Goal: Information Seeking & Learning: Compare options

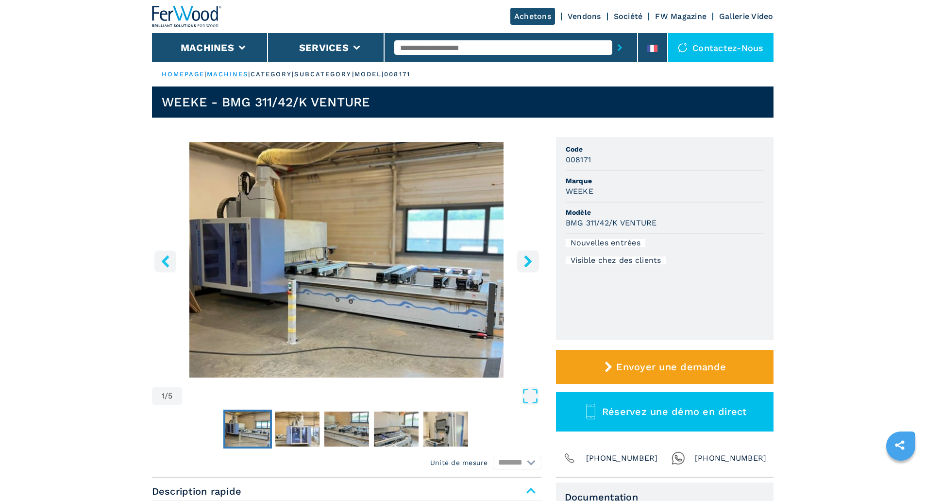
click at [238, 73] on link "machines" at bounding box center [228, 73] width 42 height 7
click at [243, 46] on icon at bounding box center [241, 48] width 7 height 4
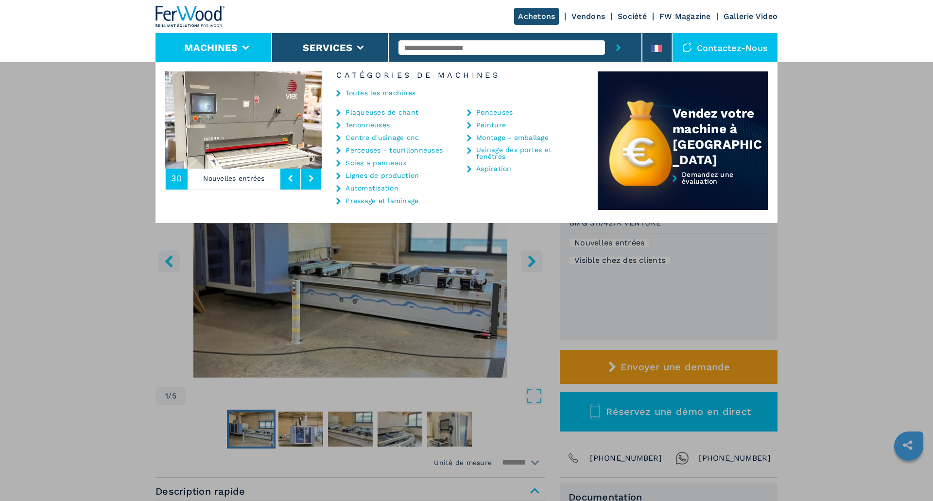
click at [180, 12] on img at bounding box center [190, 16] width 70 height 21
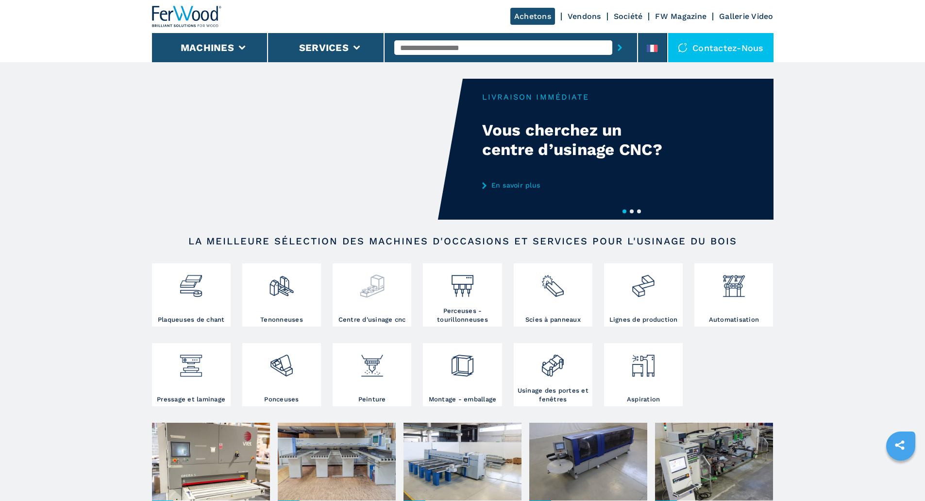
click at [374, 293] on img at bounding box center [372, 282] width 26 height 33
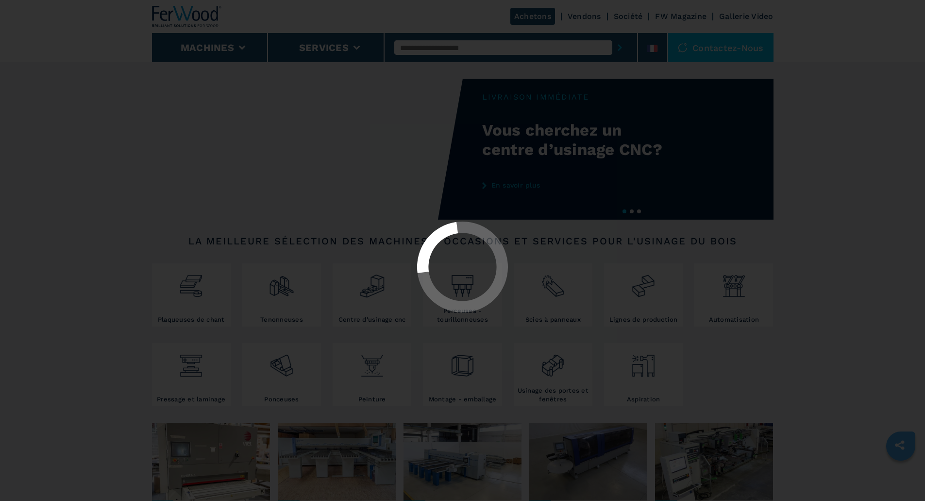
select select "**********"
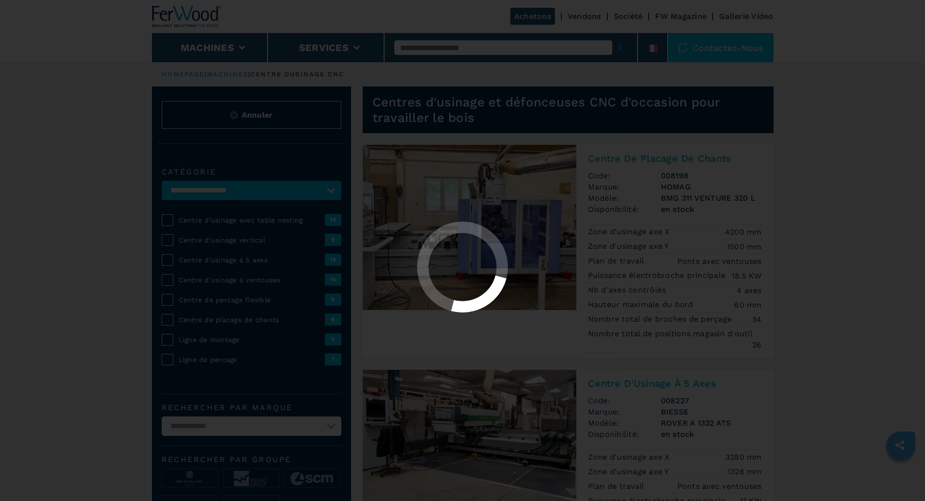
click at [167, 289] on div at bounding box center [463, 267] width 908 height 92
select select "**********"
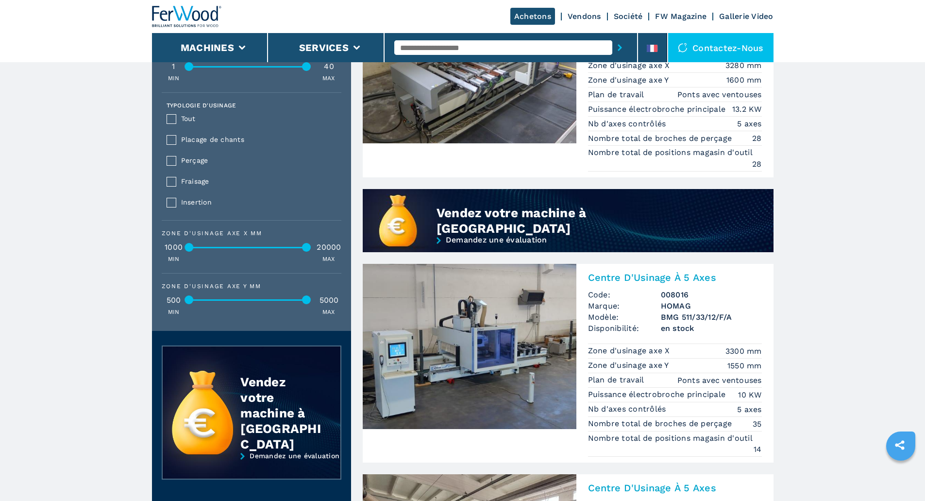
scroll to position [923, 0]
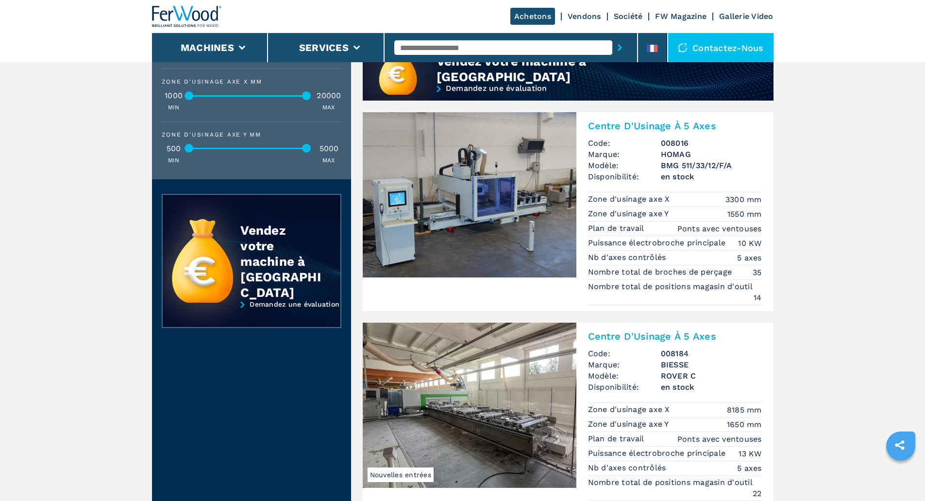
click at [466, 230] on img at bounding box center [470, 194] width 214 height 165
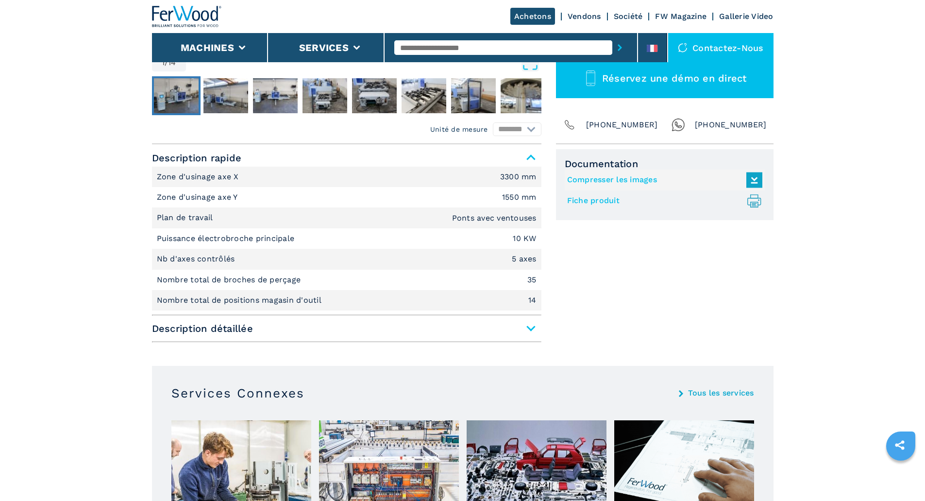
scroll to position [291, 0]
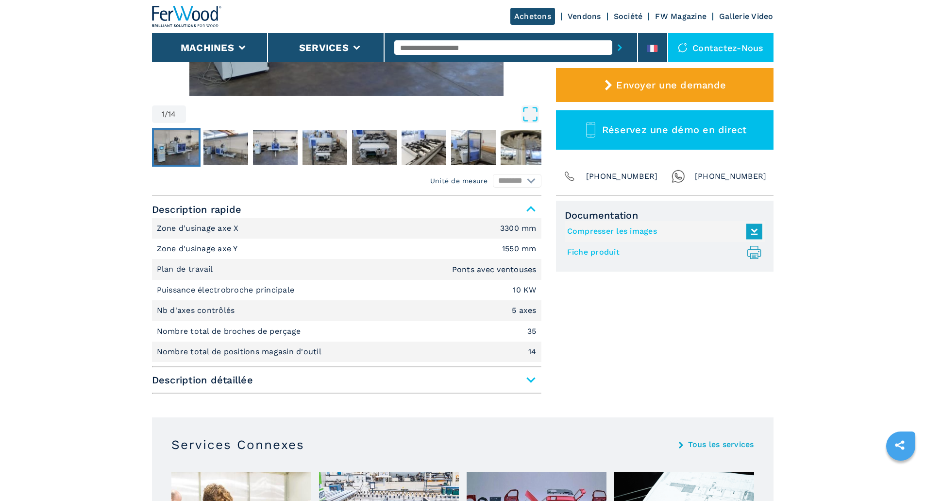
click at [540, 378] on span "Description détaillée" at bounding box center [347, 379] width 390 height 17
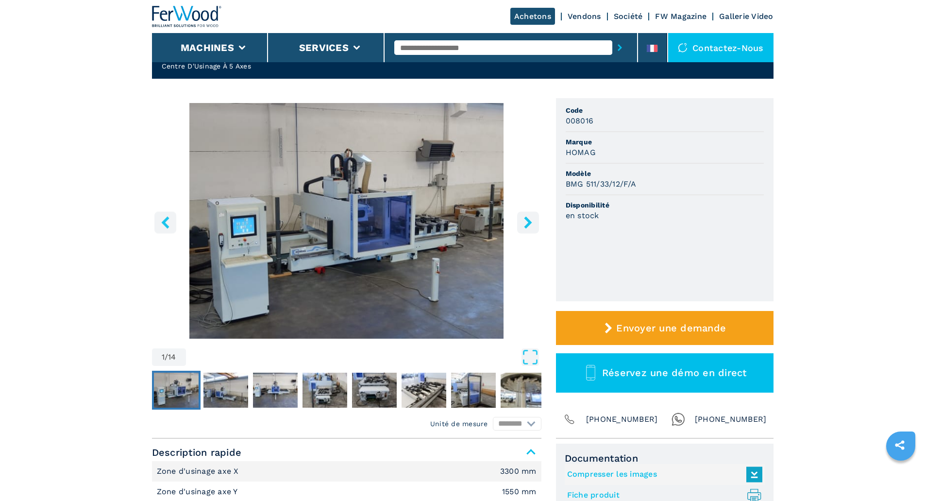
scroll to position [0, 0]
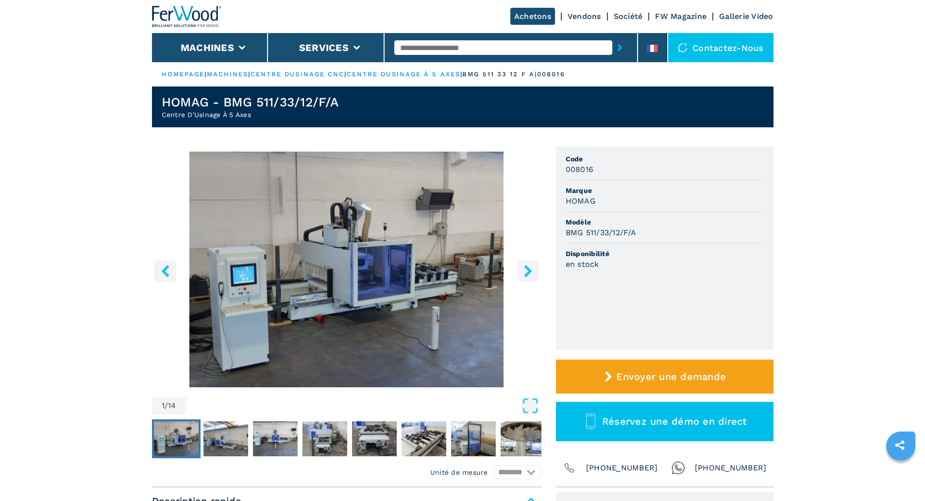
select select "**********"
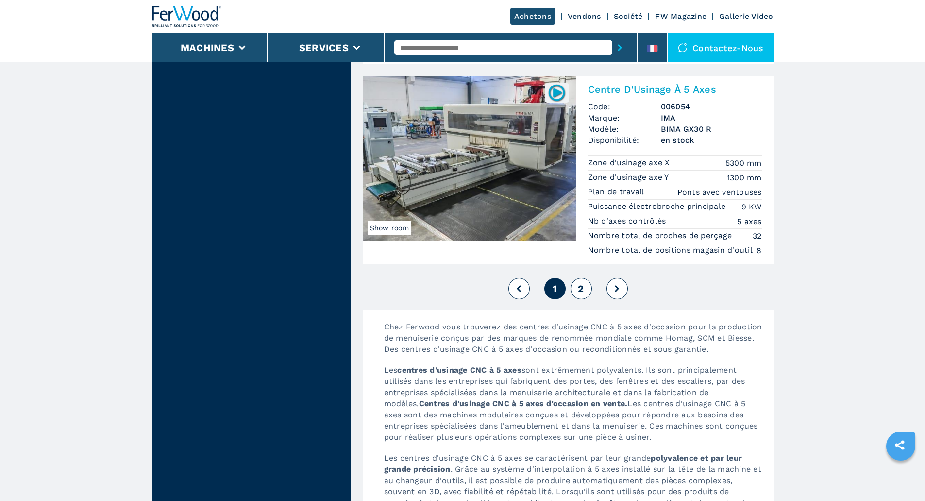
scroll to position [2559, 0]
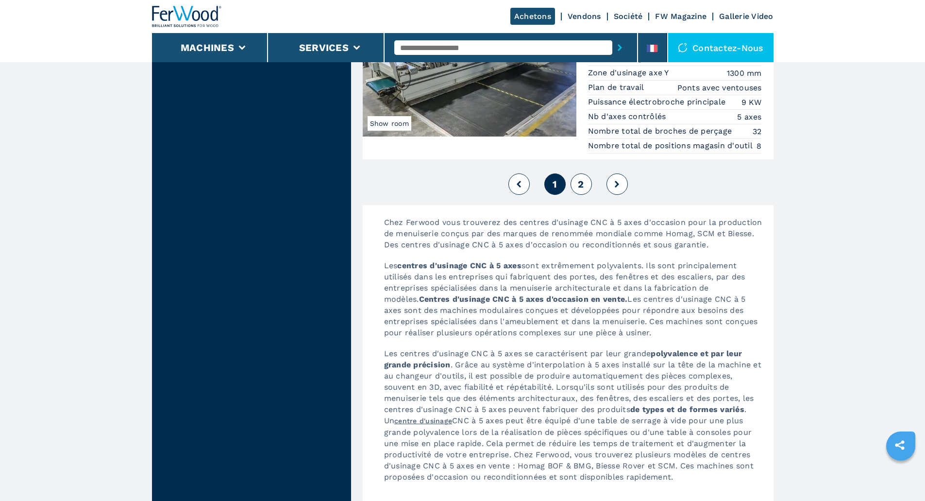
click at [582, 195] on button "2" at bounding box center [581, 183] width 21 height 21
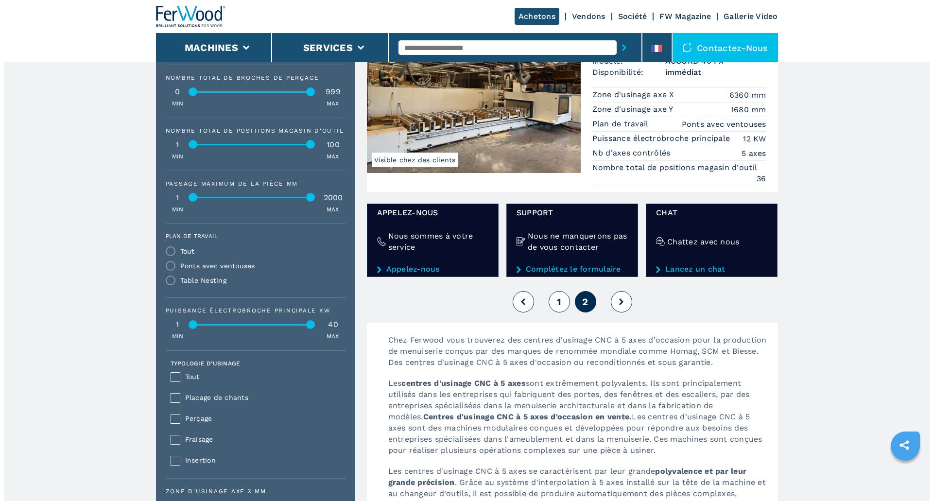
scroll to position [437, 0]
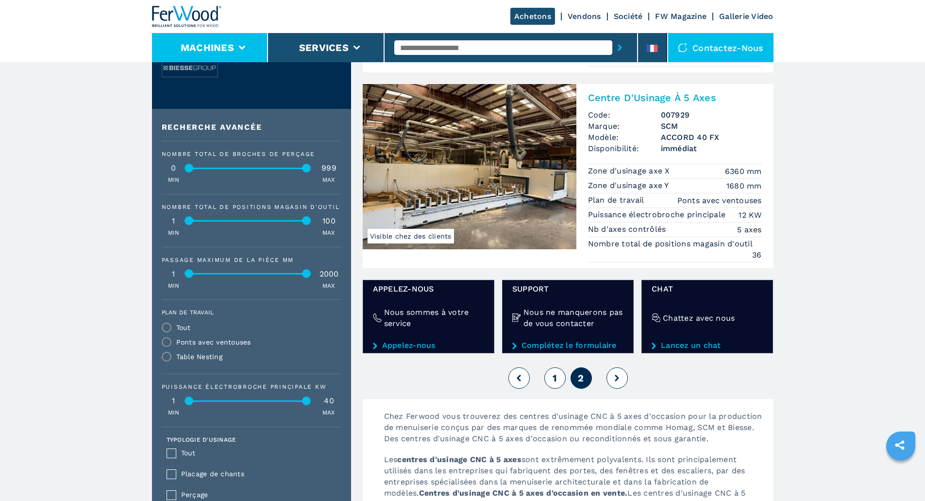
click at [211, 47] on button "Machines" at bounding box center [207, 48] width 53 height 12
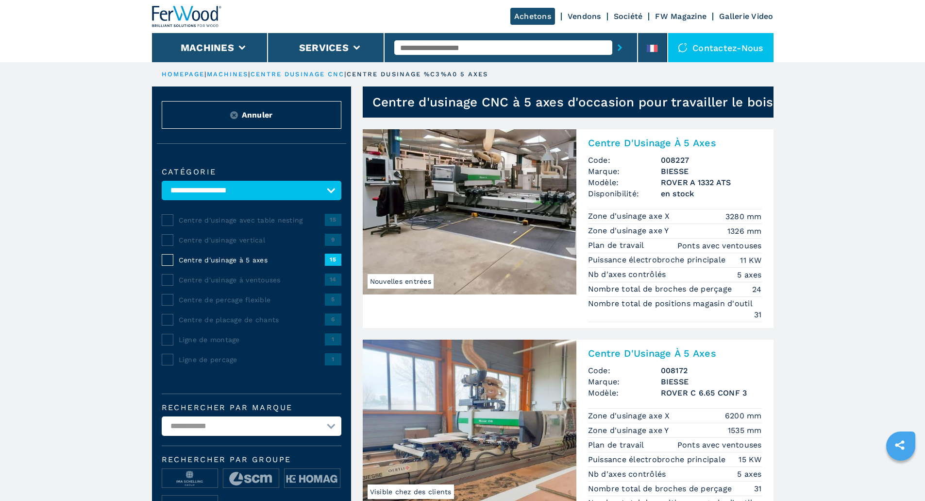
click at [170, 286] on label at bounding box center [168, 280] width 12 height 12
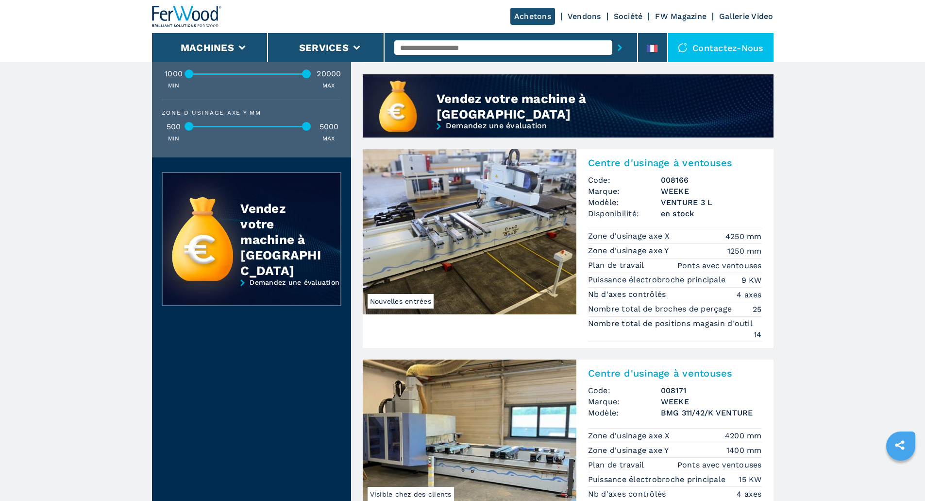
scroll to position [923, 0]
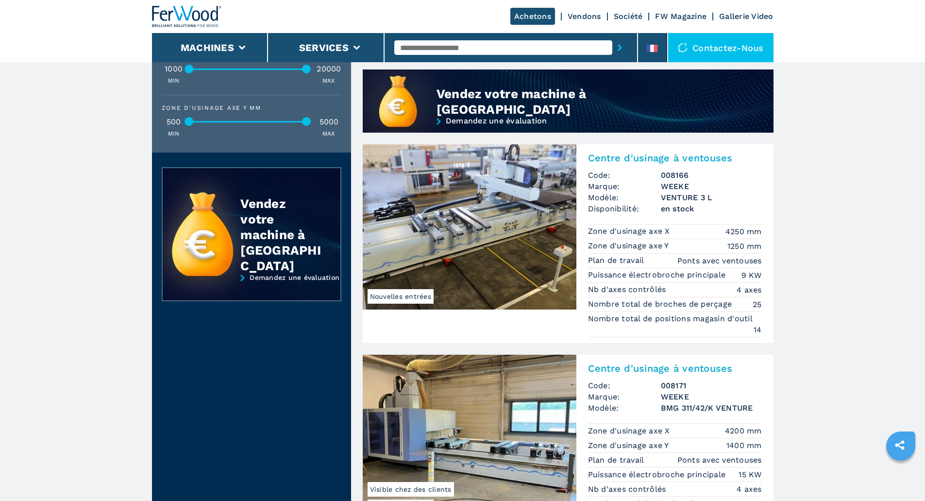
click at [537, 229] on img at bounding box center [470, 226] width 214 height 165
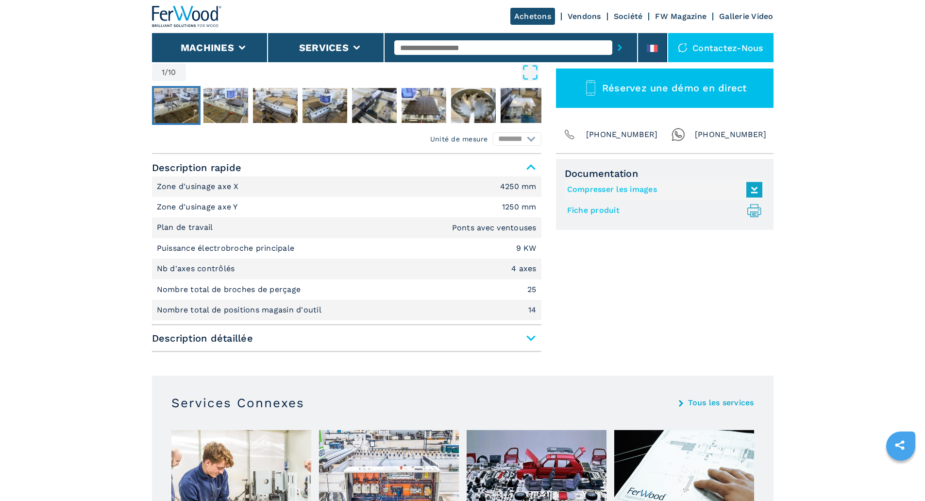
scroll to position [340, 0]
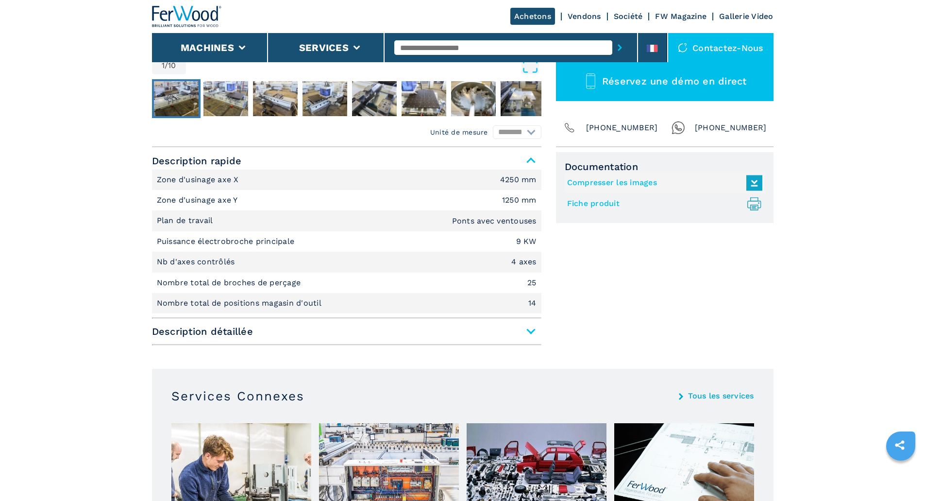
click at [533, 332] on span "Description détaillée" at bounding box center [347, 331] width 390 height 17
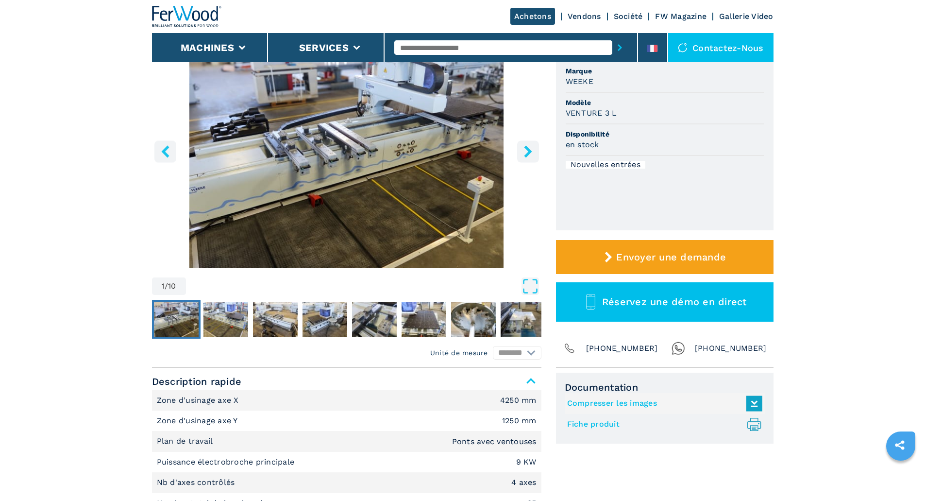
scroll to position [49, 0]
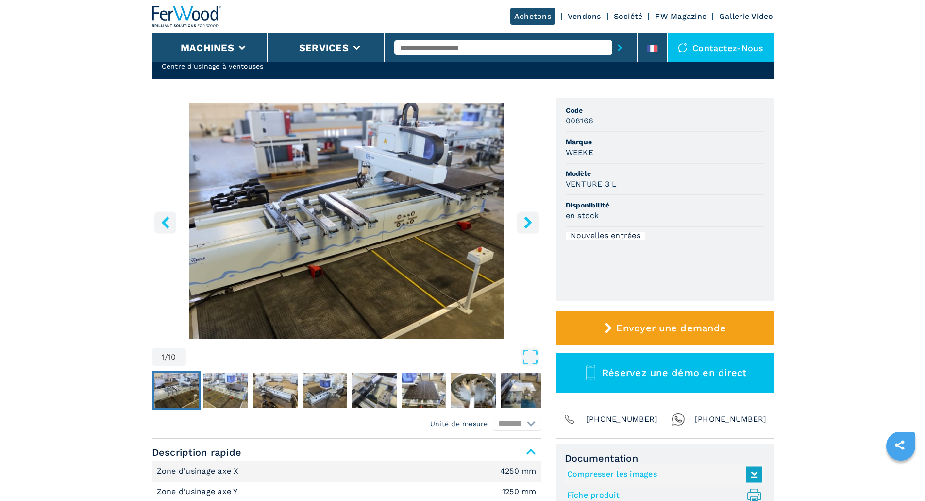
select select "**********"
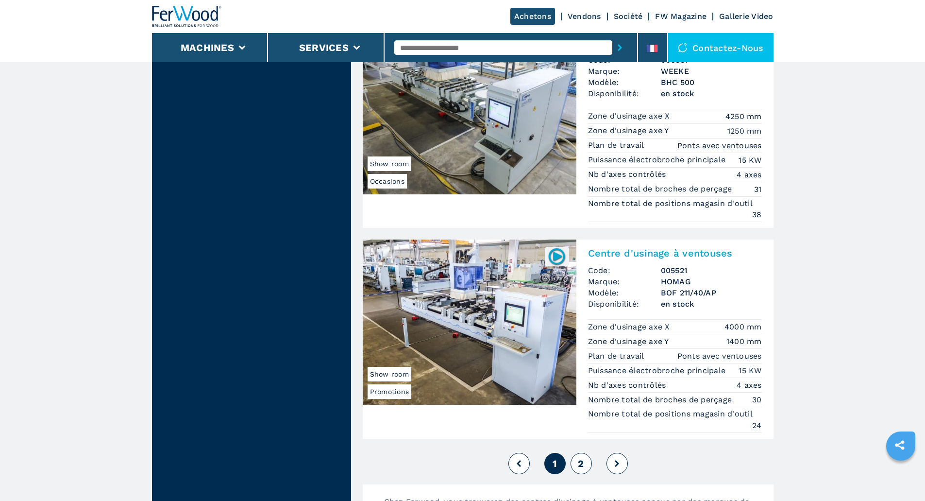
scroll to position [2342, 0]
click at [423, 323] on img at bounding box center [470, 320] width 214 height 165
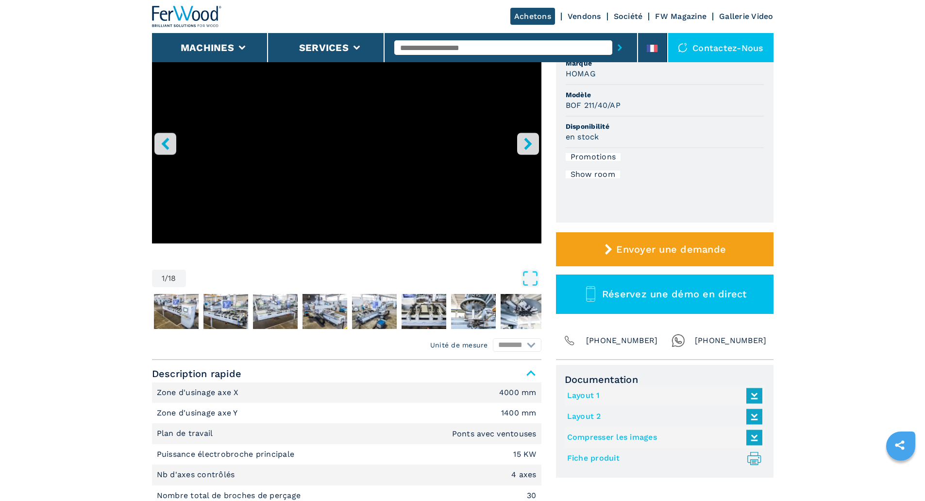
scroll to position [243, 0]
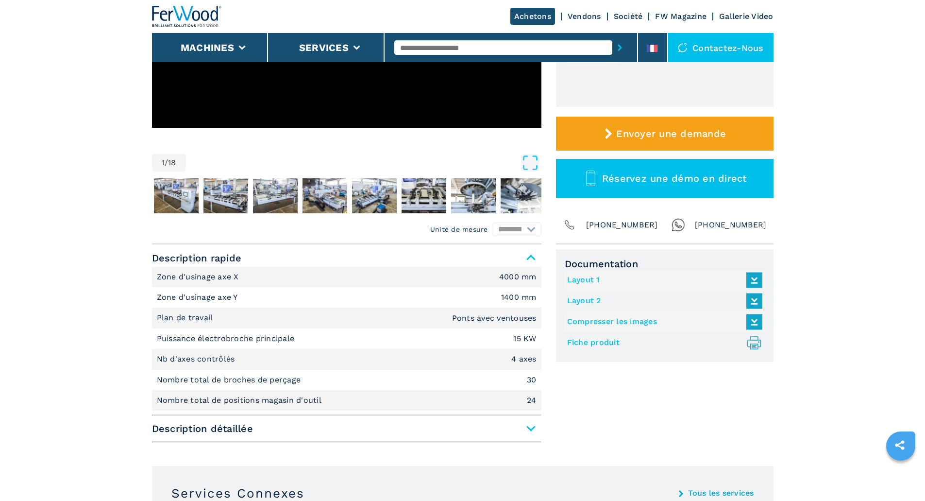
click at [531, 426] on span "Description détaillée" at bounding box center [347, 428] width 390 height 17
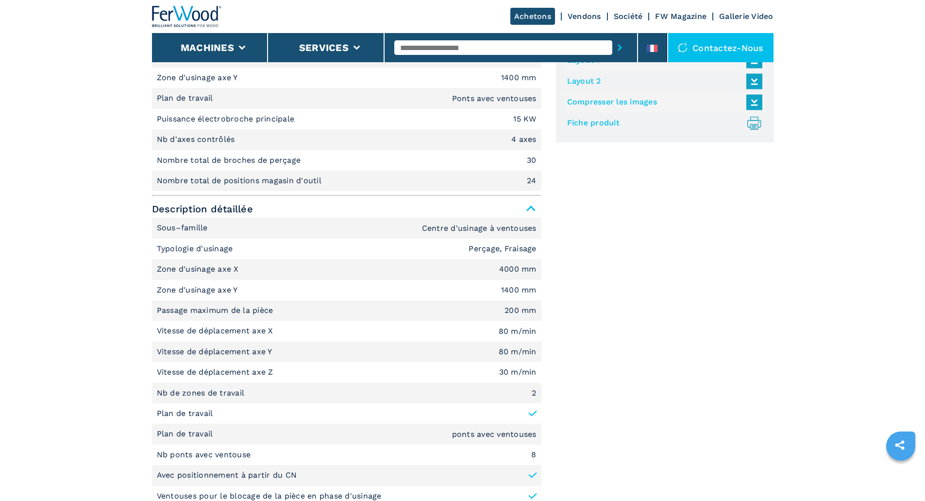
scroll to position [291, 0]
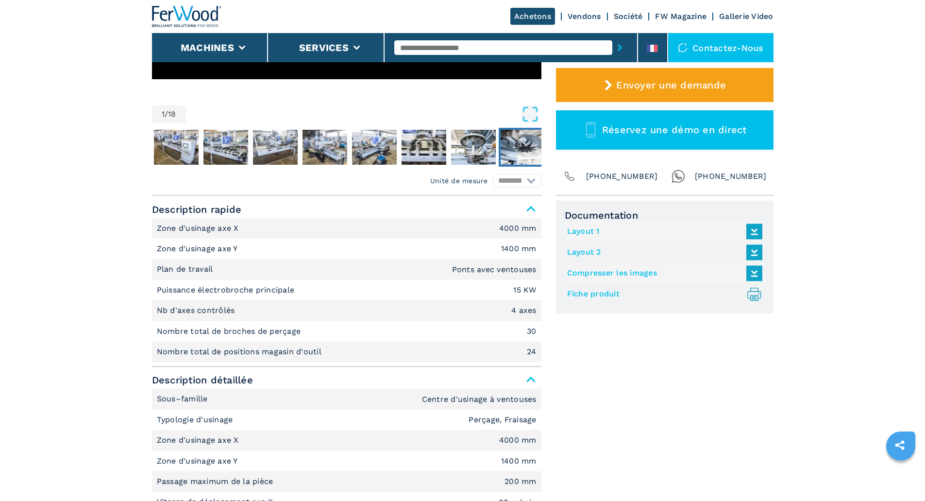
click at [529, 144] on img "Go to Slide 9" at bounding box center [523, 147] width 45 height 35
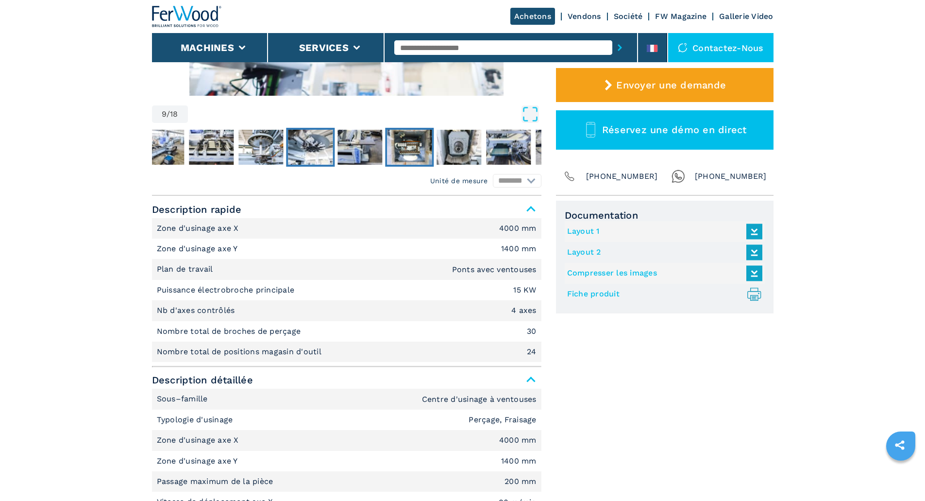
click at [394, 137] on img "Go to Slide 11" at bounding box center [409, 147] width 45 height 35
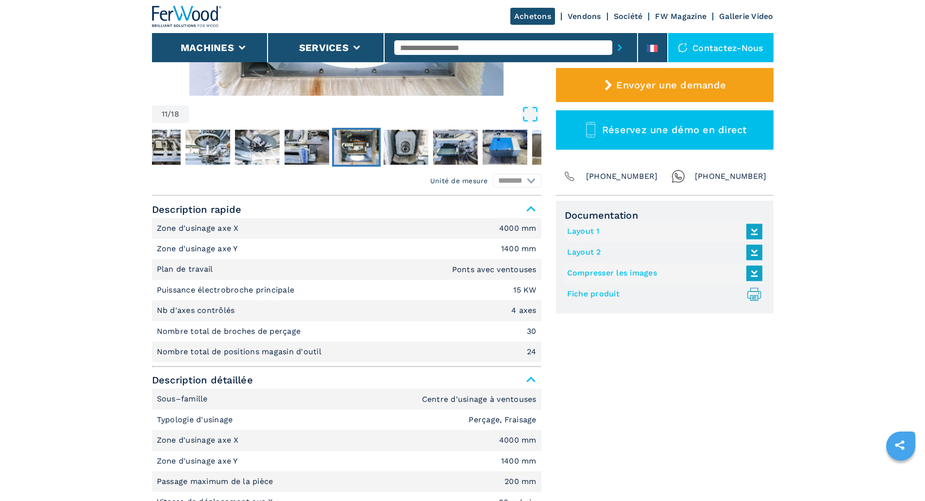
click at [361, 150] on img "Go to Slide 11" at bounding box center [356, 147] width 45 height 35
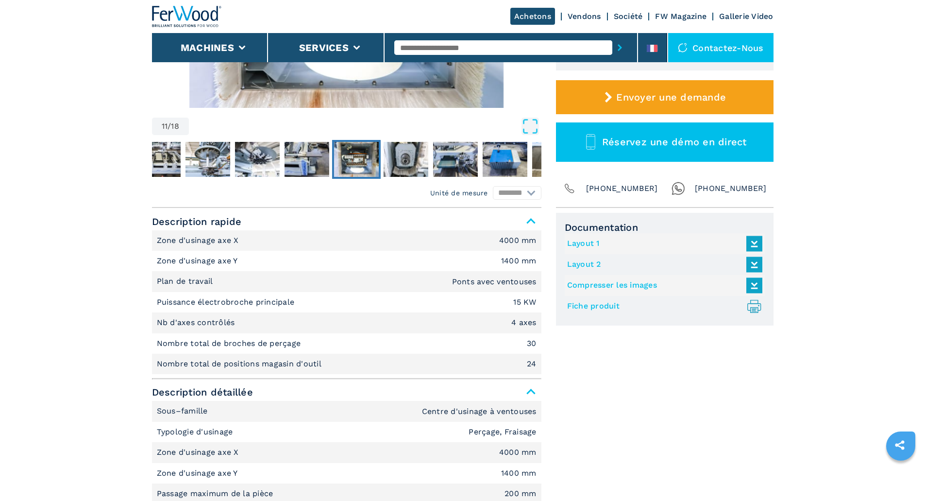
scroll to position [49, 0]
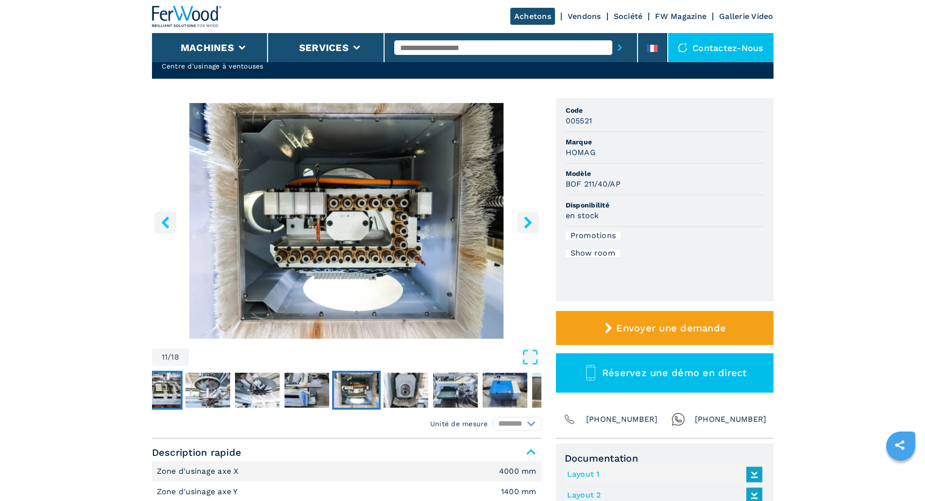
click at [166, 384] on img "Go to Slide 7" at bounding box center [158, 390] width 45 height 35
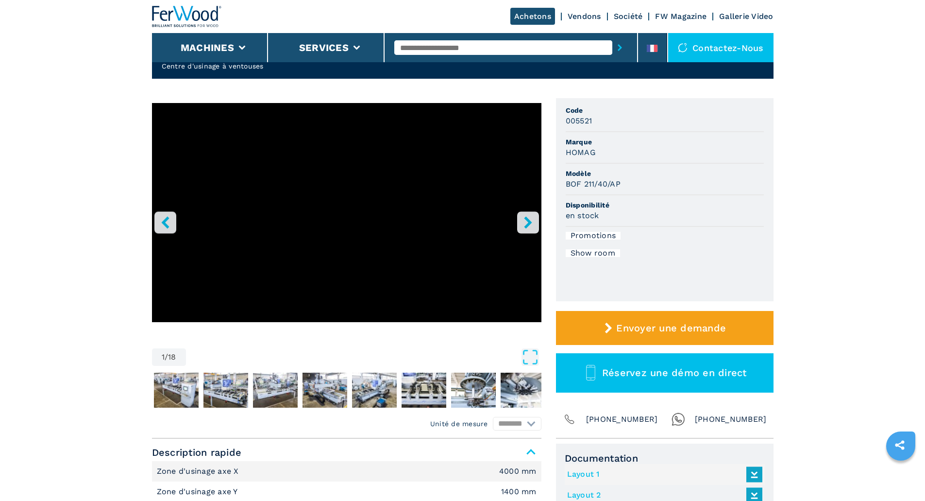
scroll to position [291, 0]
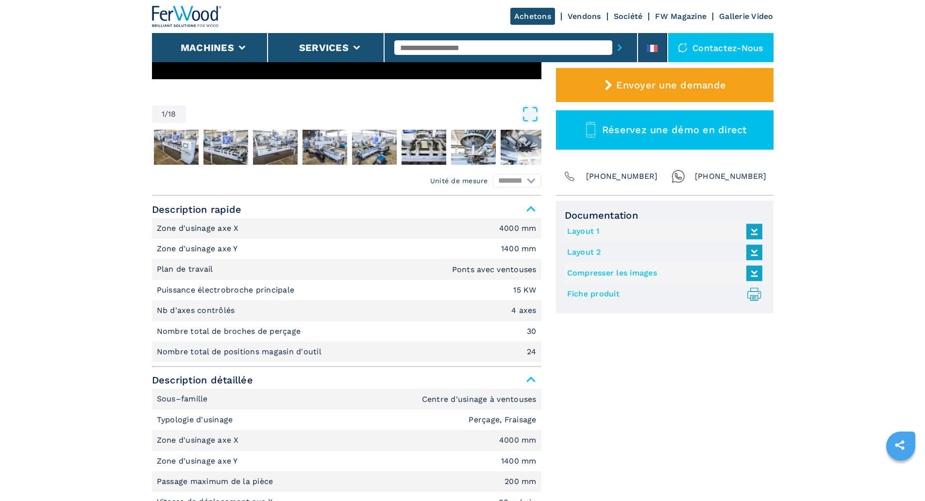
select select "**********"
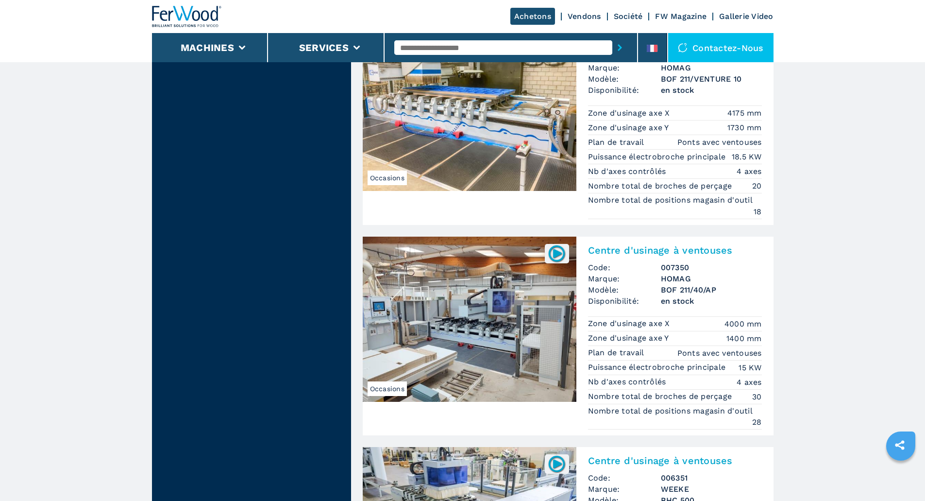
scroll to position [2051, 0]
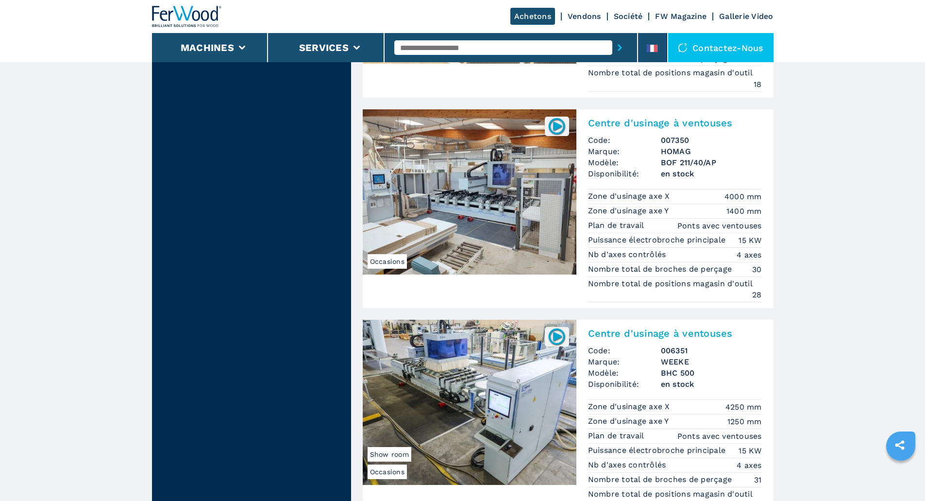
click at [478, 219] on img at bounding box center [470, 191] width 214 height 165
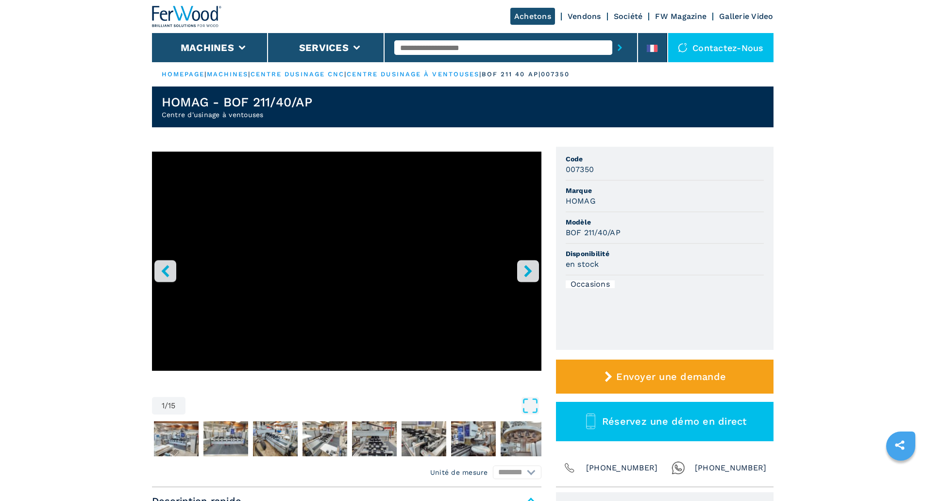
scroll to position [243, 0]
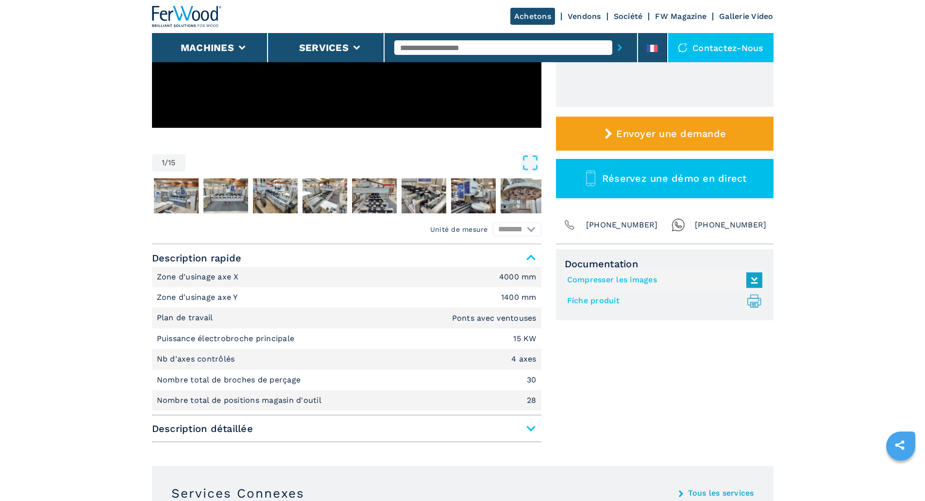
click at [530, 429] on span "Description détaillée" at bounding box center [347, 428] width 390 height 17
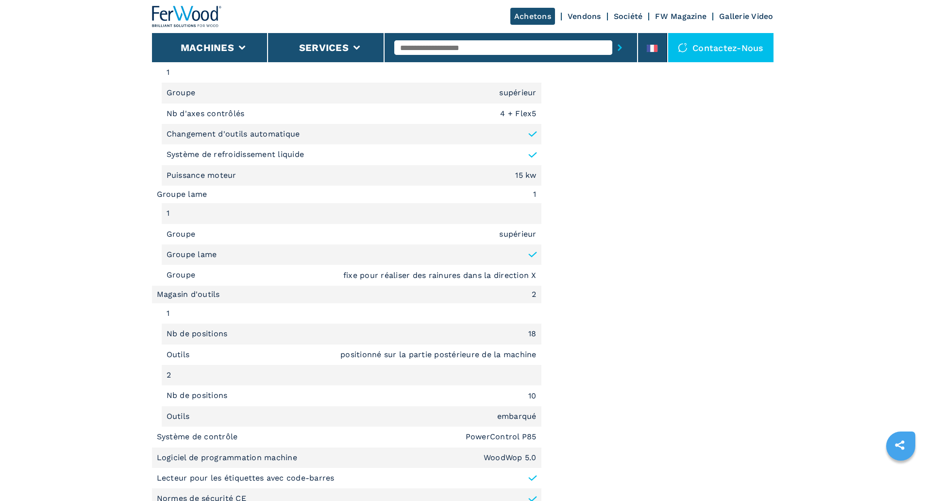
scroll to position [1020, 0]
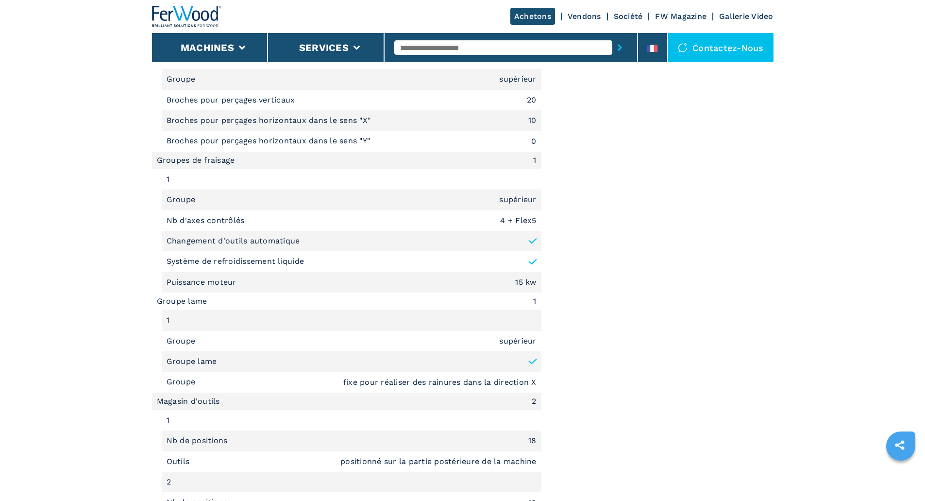
select select "**********"
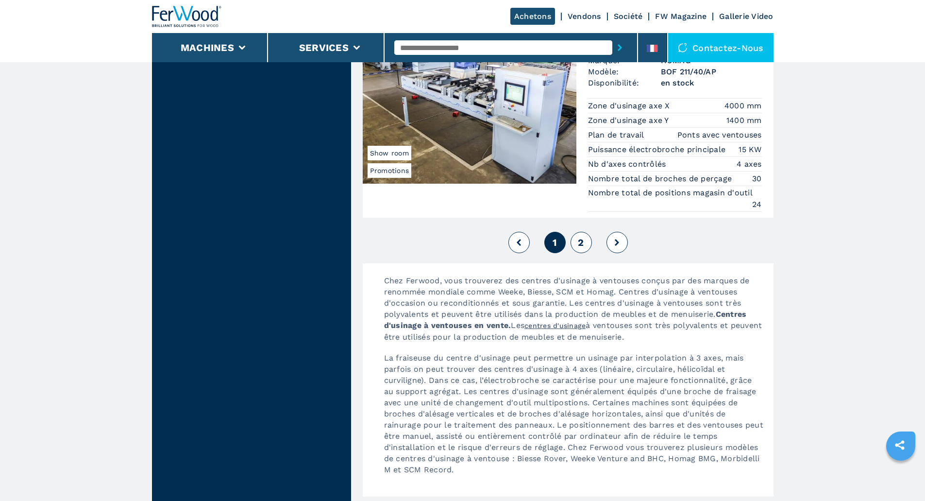
scroll to position [2563, 0]
click at [581, 250] on button "2" at bounding box center [581, 241] width 21 height 21
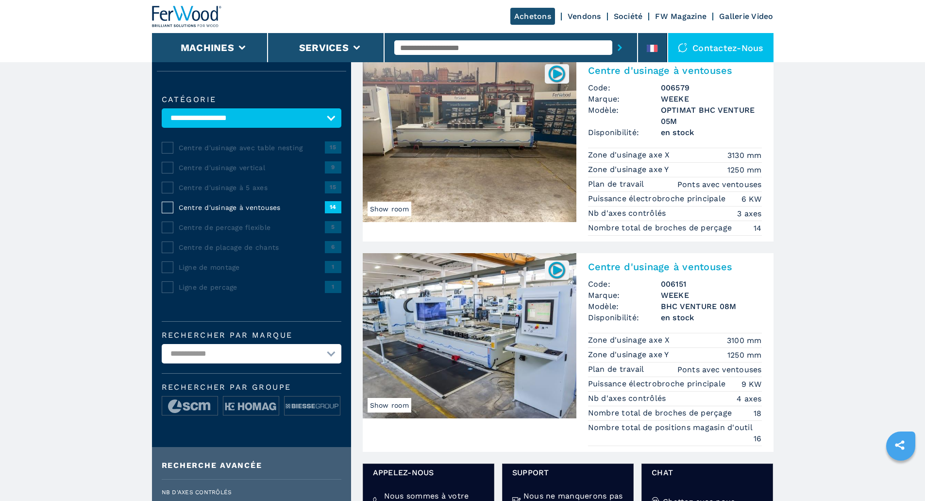
scroll to position [146, 0]
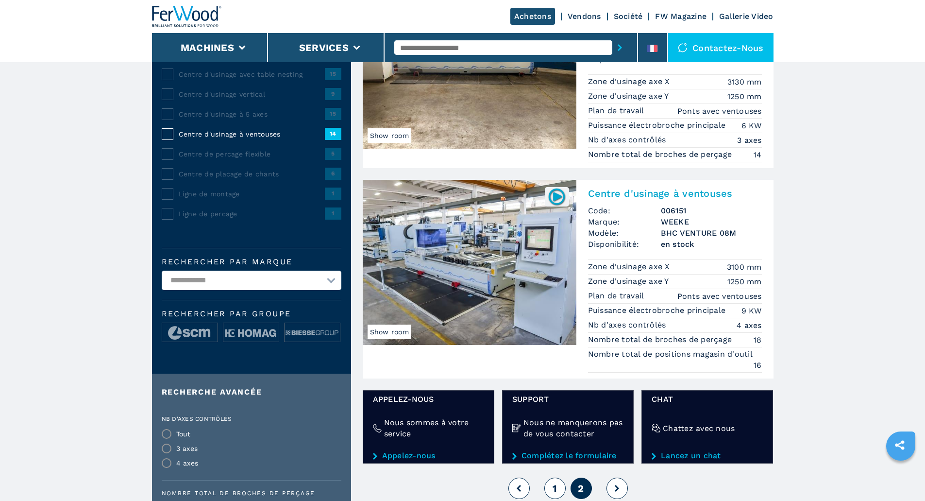
click at [488, 265] on img at bounding box center [470, 262] width 214 height 165
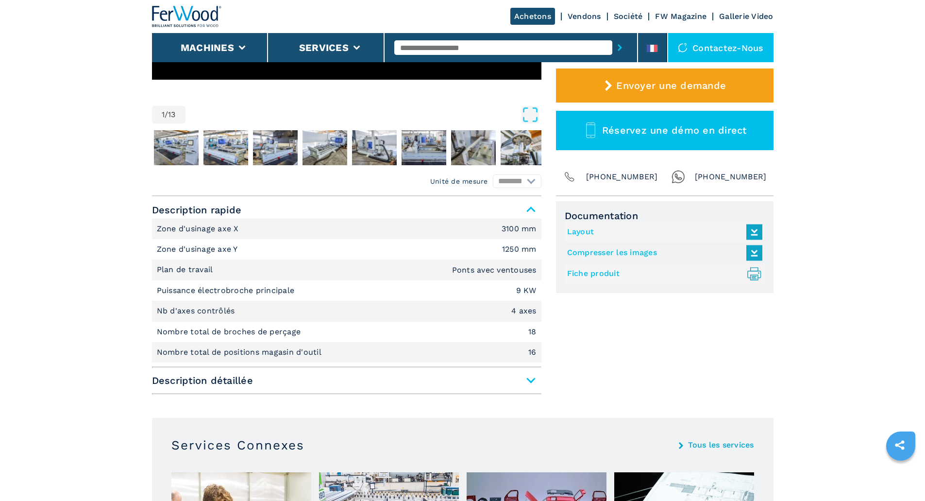
scroll to position [291, 0]
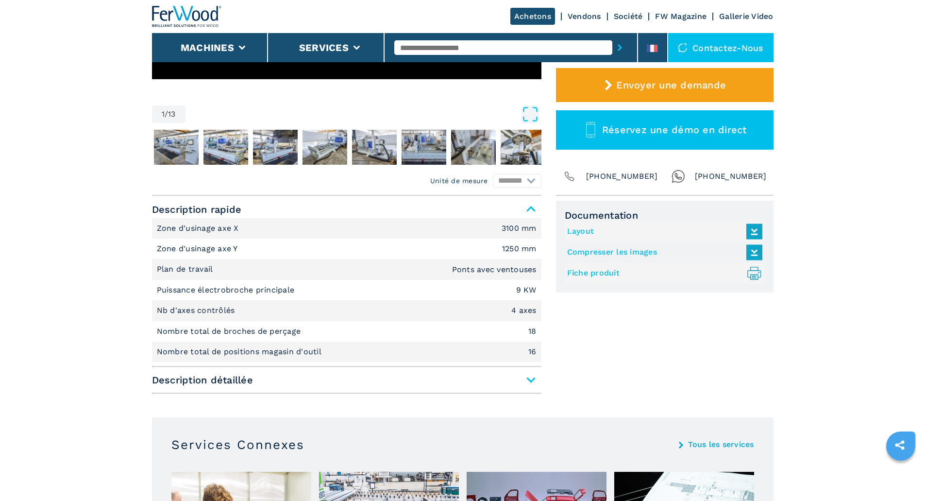
click at [530, 380] on span "Description détaillée" at bounding box center [347, 379] width 390 height 17
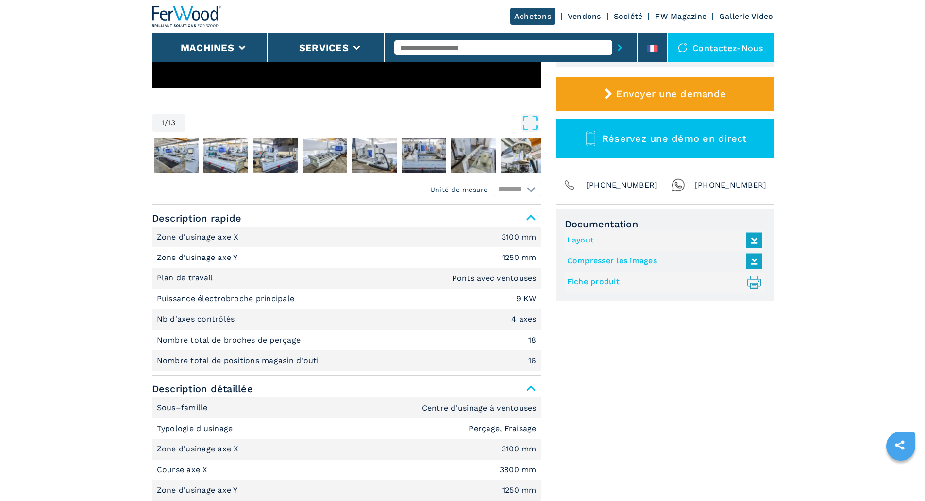
scroll to position [97, 0]
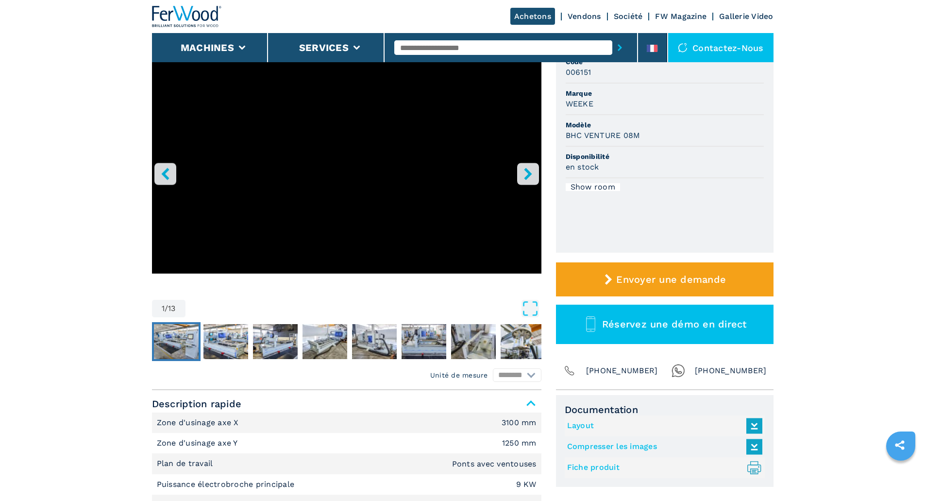
click at [165, 343] on img "Go to Slide 2" at bounding box center [176, 341] width 45 height 35
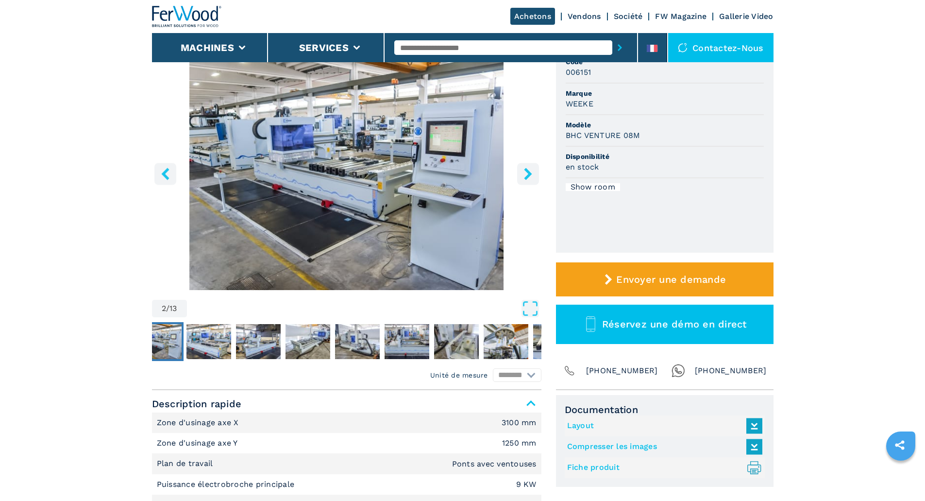
click at [381, 164] on img "Go to Slide 2" at bounding box center [347, 172] width 390 height 236
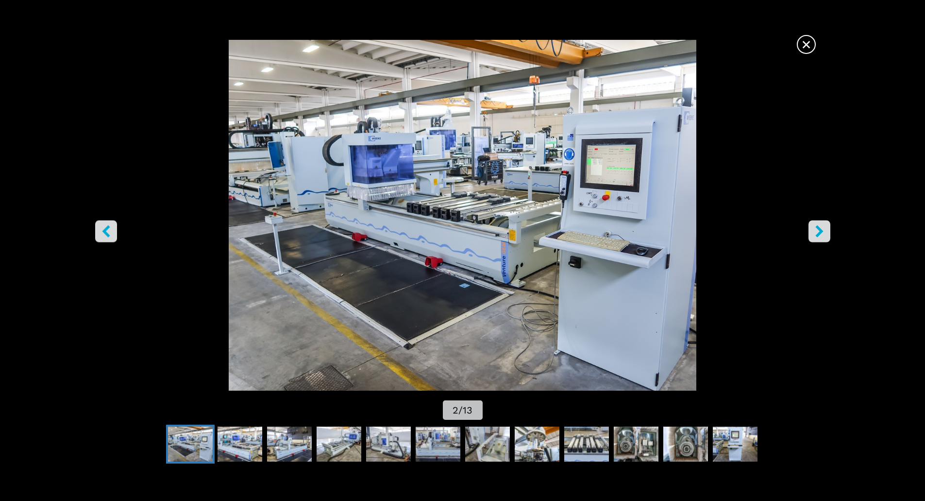
click at [833, 217] on div "Go to Slide 2" at bounding box center [462, 215] width 925 height 351
click at [824, 234] on icon "right-button" at bounding box center [820, 231] width 12 height 12
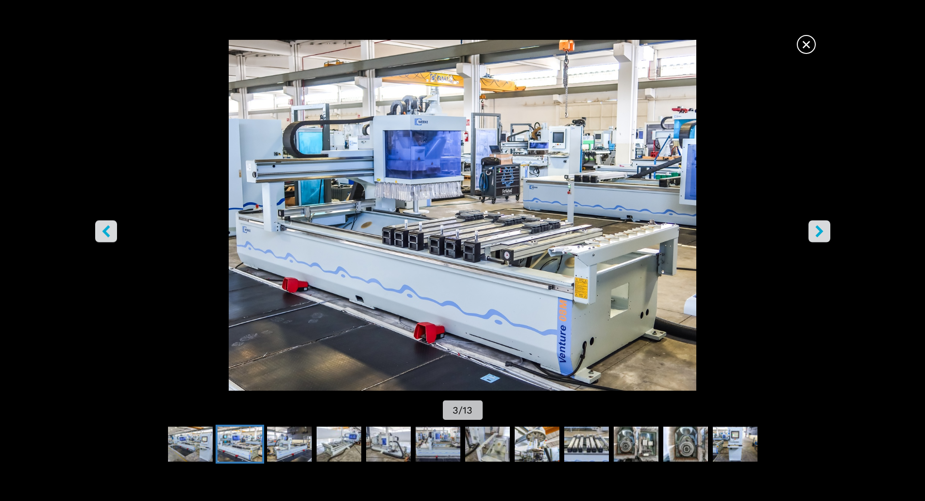
click at [818, 232] on icon "right-button" at bounding box center [820, 231] width 12 height 12
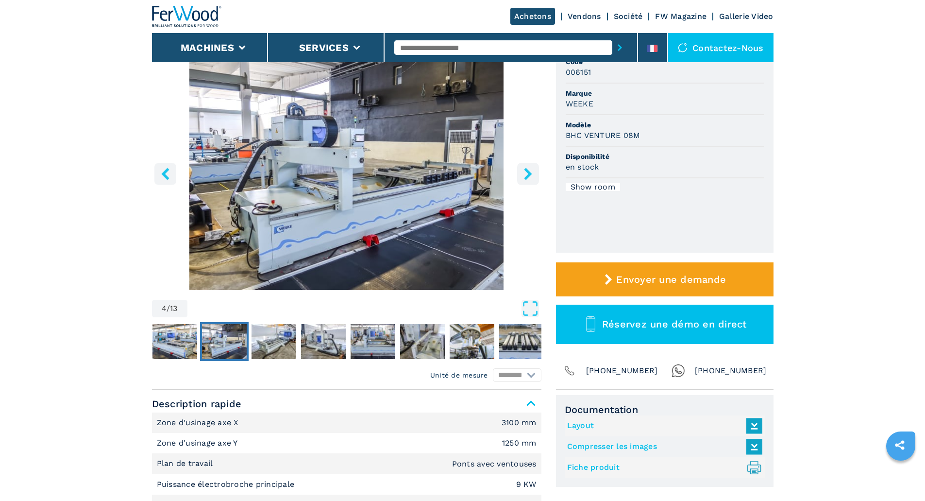
click at [314, 151] on img "Go to Slide 4" at bounding box center [347, 172] width 390 height 236
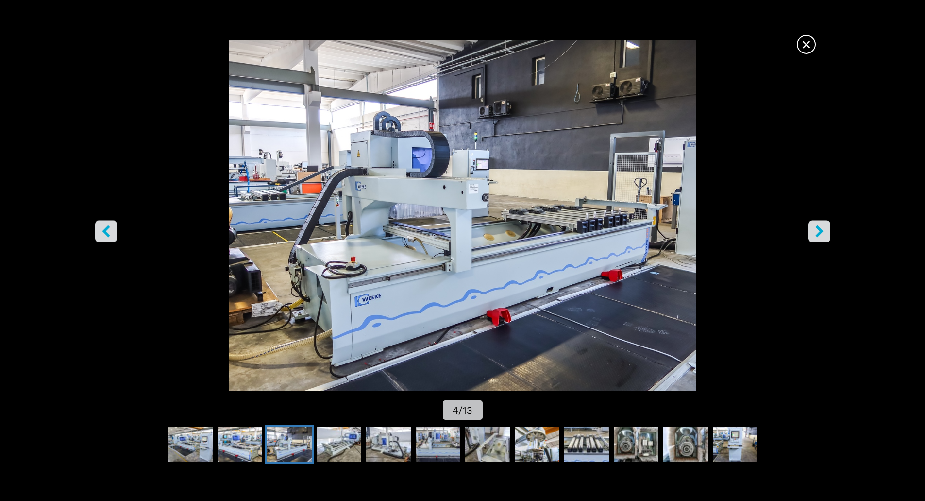
click at [805, 44] on span "×" at bounding box center [806, 42] width 17 height 17
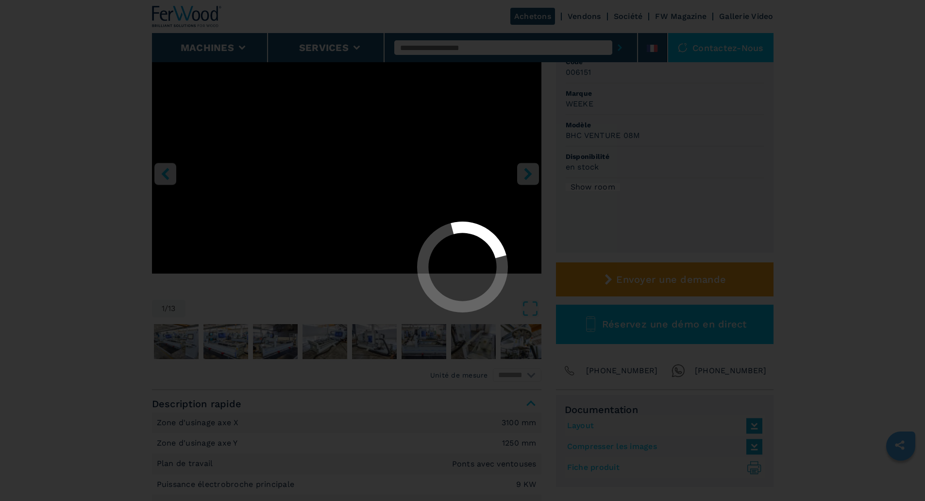
select select "**********"
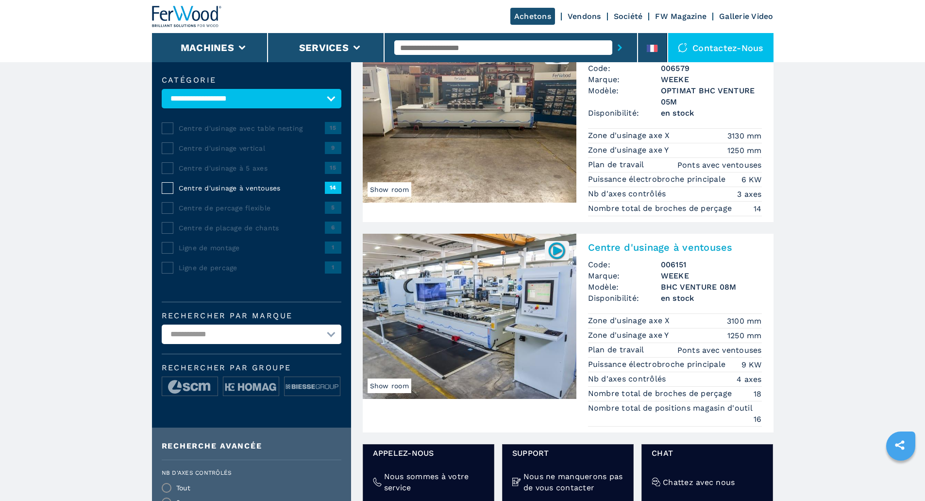
scroll to position [97, 0]
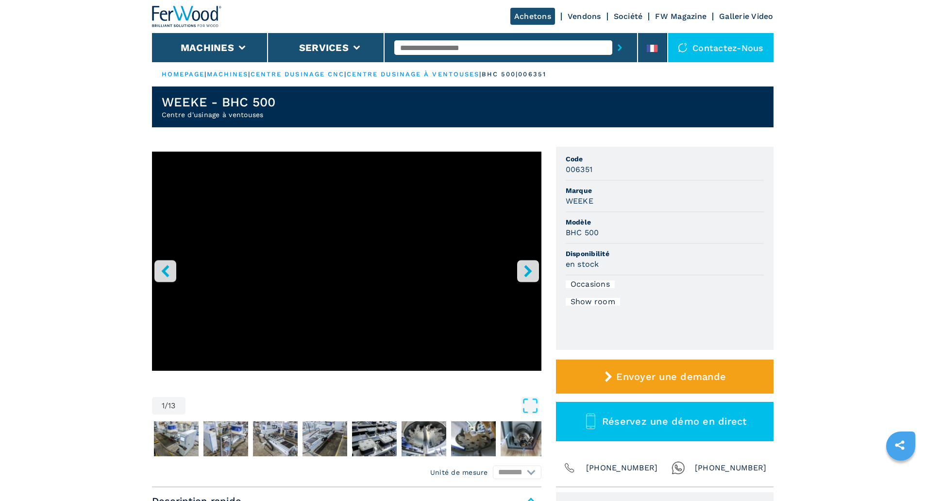
select select "**********"
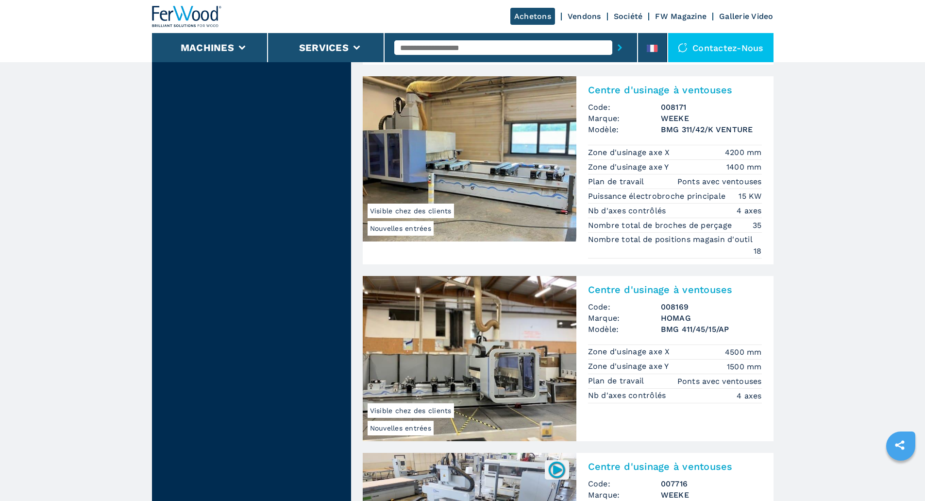
scroll to position [1322, 0]
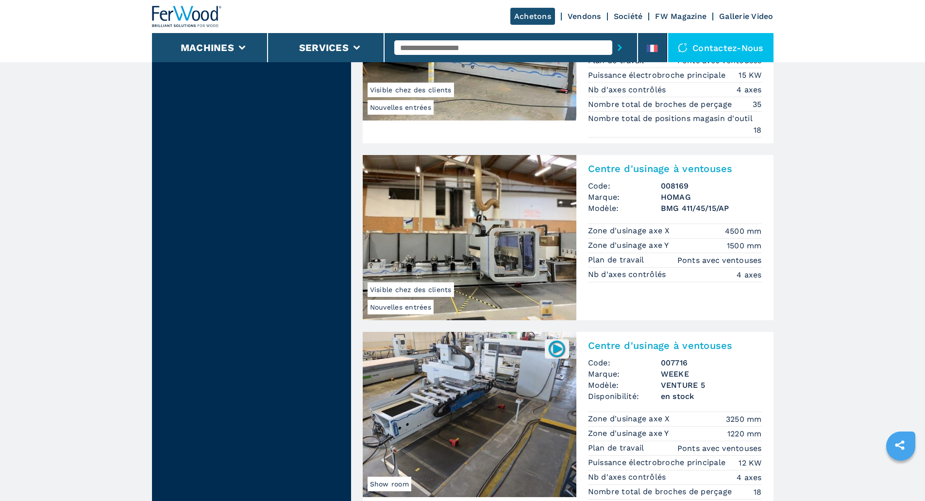
click at [474, 274] on img at bounding box center [470, 237] width 214 height 165
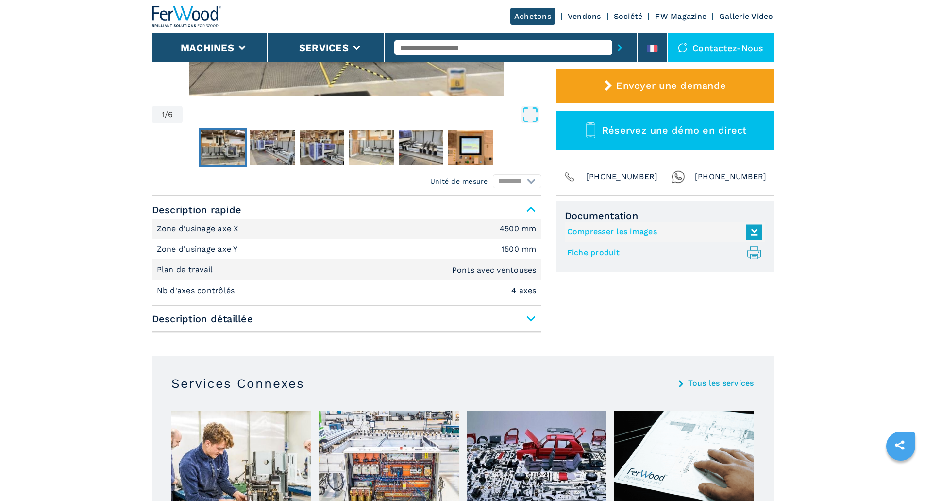
scroll to position [389, 0]
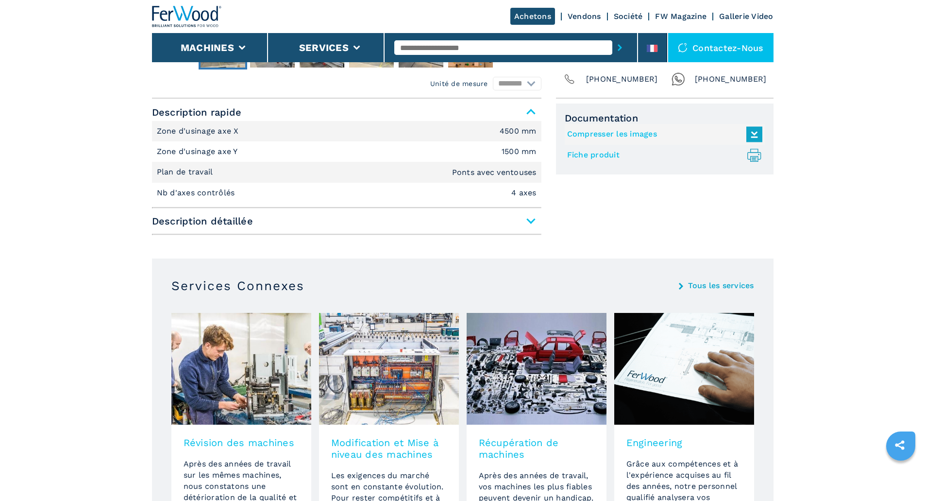
click at [530, 221] on span "Description détaillée" at bounding box center [347, 220] width 390 height 17
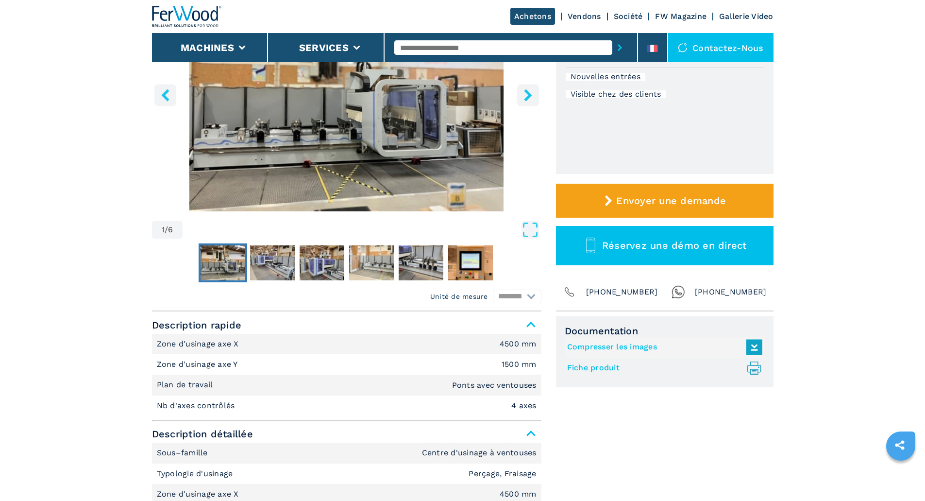
scroll to position [97, 0]
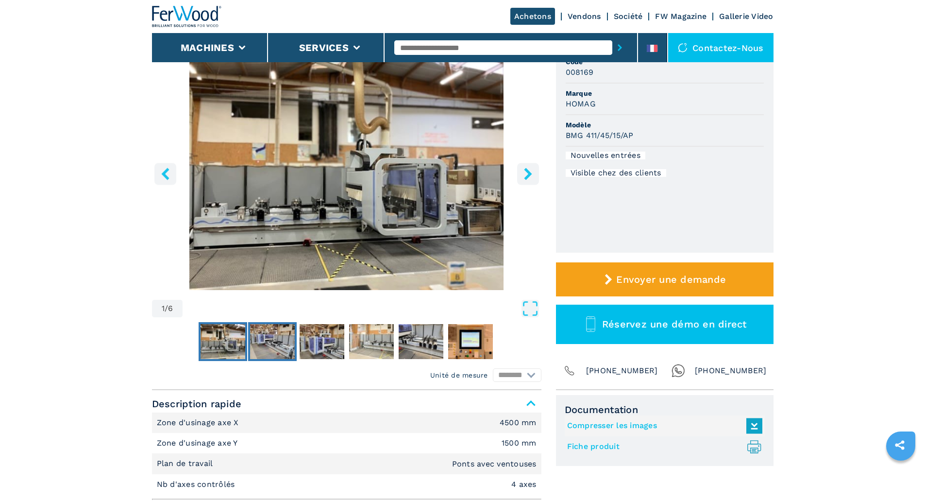
click at [270, 330] on img "Go to Slide 2" at bounding box center [272, 341] width 45 height 35
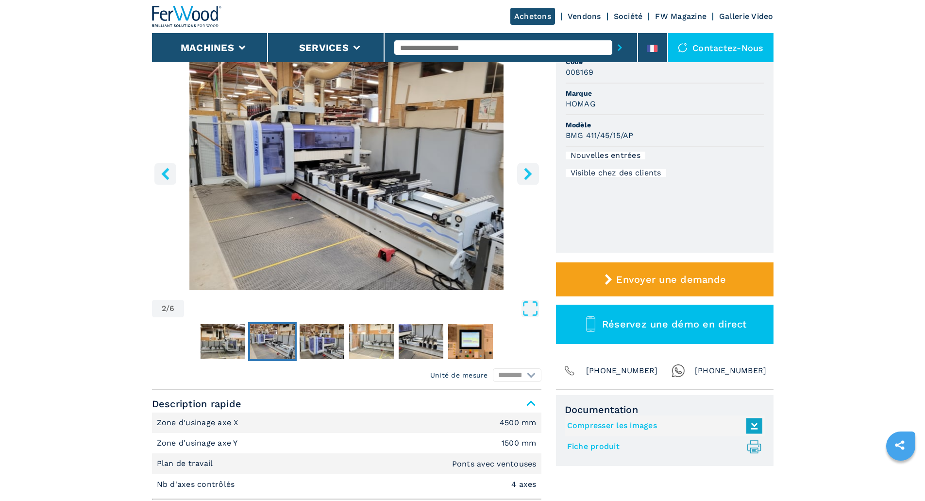
click at [535, 171] on button "right-button" at bounding box center [528, 174] width 22 height 22
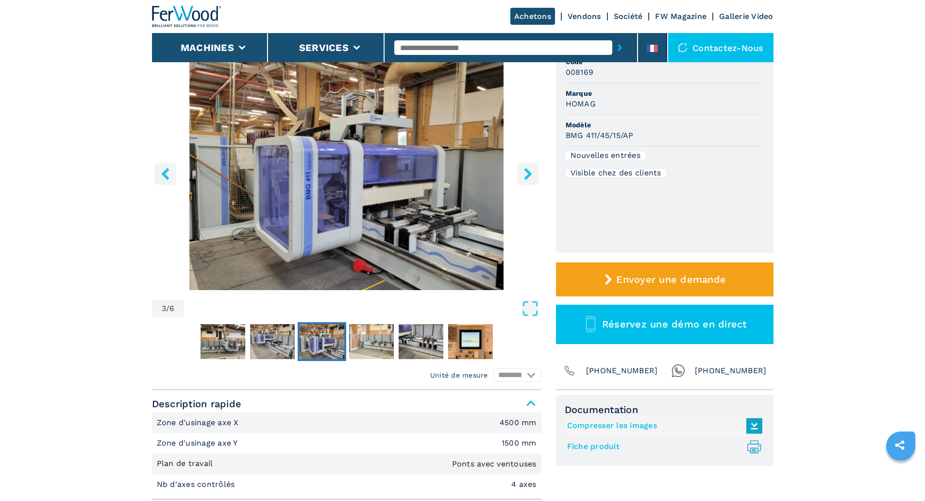
click at [530, 172] on icon "right-button" at bounding box center [528, 174] width 12 height 12
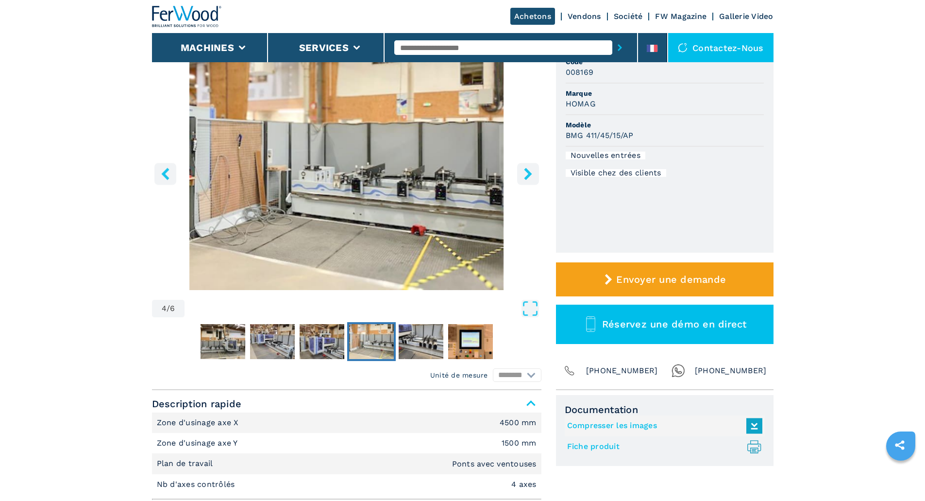
click at [530, 172] on icon "right-button" at bounding box center [528, 174] width 12 height 12
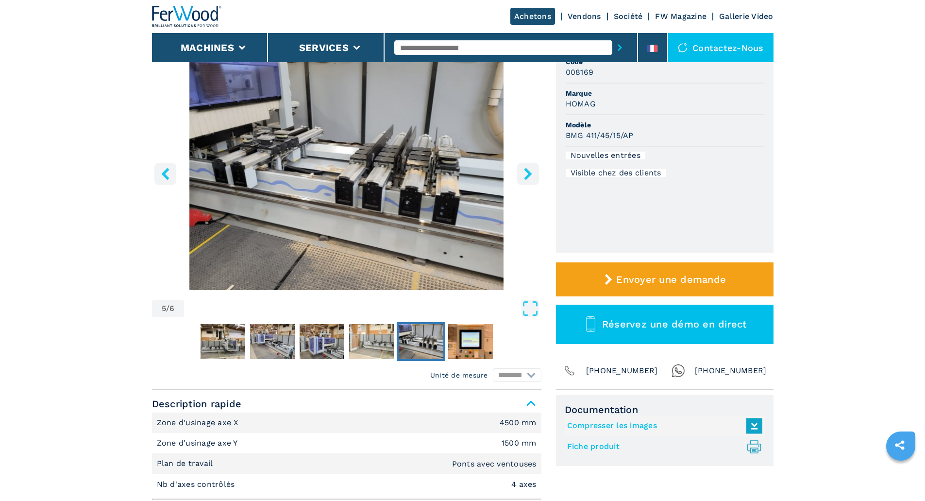
click at [530, 172] on icon "right-button" at bounding box center [528, 174] width 12 height 12
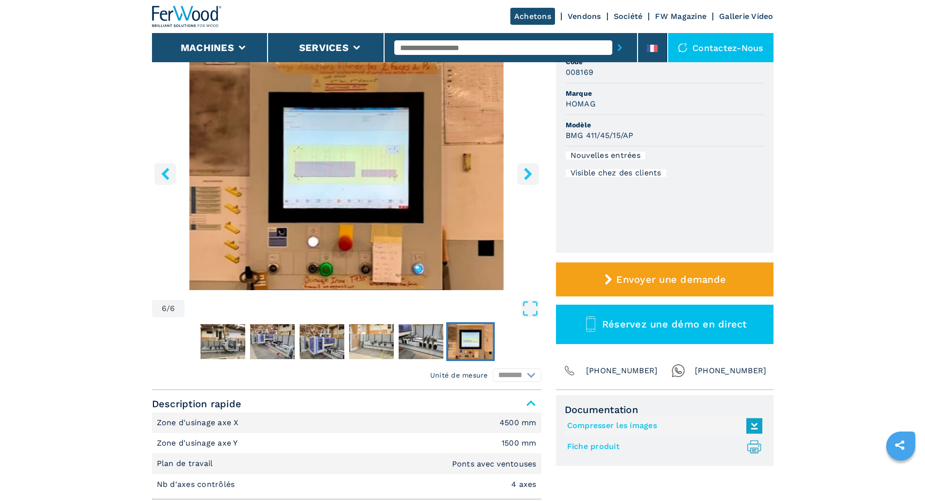
click at [530, 172] on icon "right-button" at bounding box center [528, 174] width 12 height 12
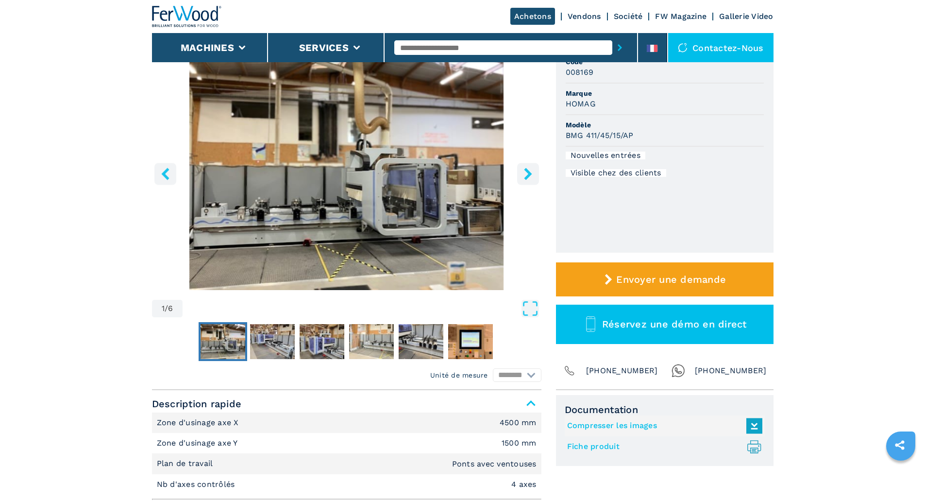
click at [530, 172] on icon "right-button" at bounding box center [528, 174] width 12 height 12
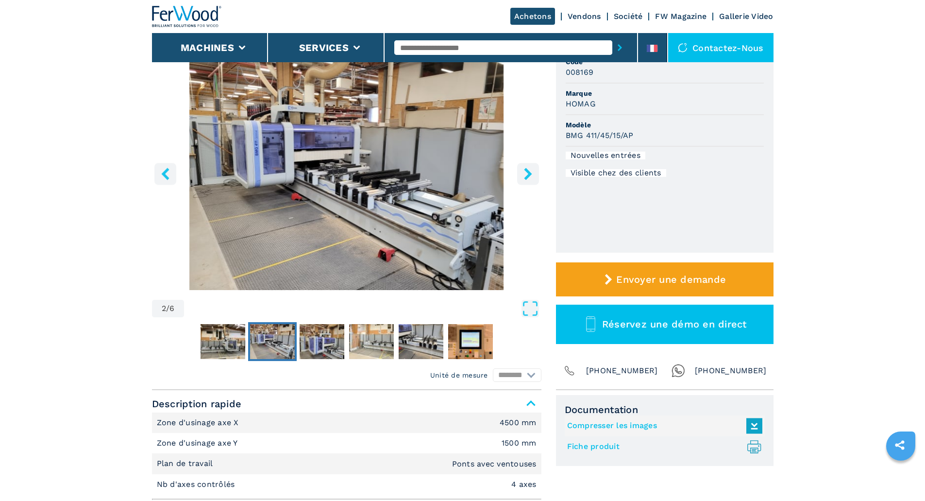
click at [530, 172] on icon "right-button" at bounding box center [528, 174] width 12 height 12
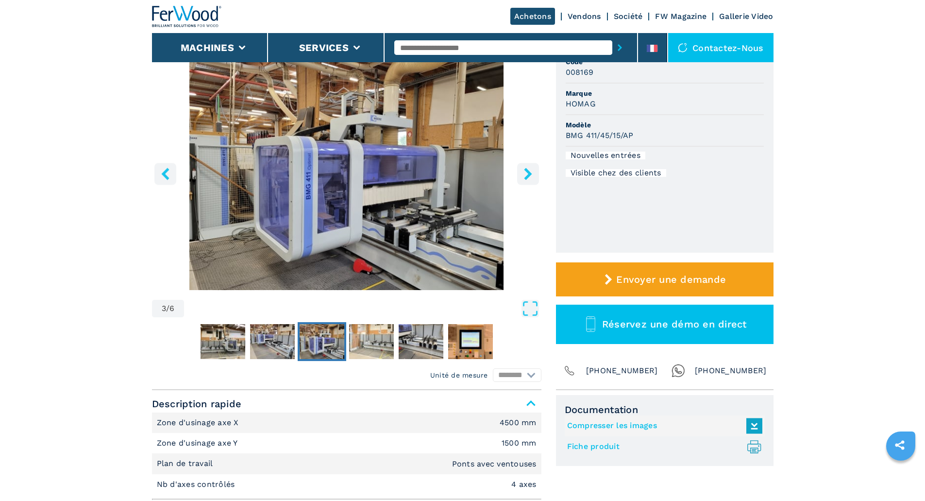
click at [530, 172] on icon "right-button" at bounding box center [528, 174] width 12 height 12
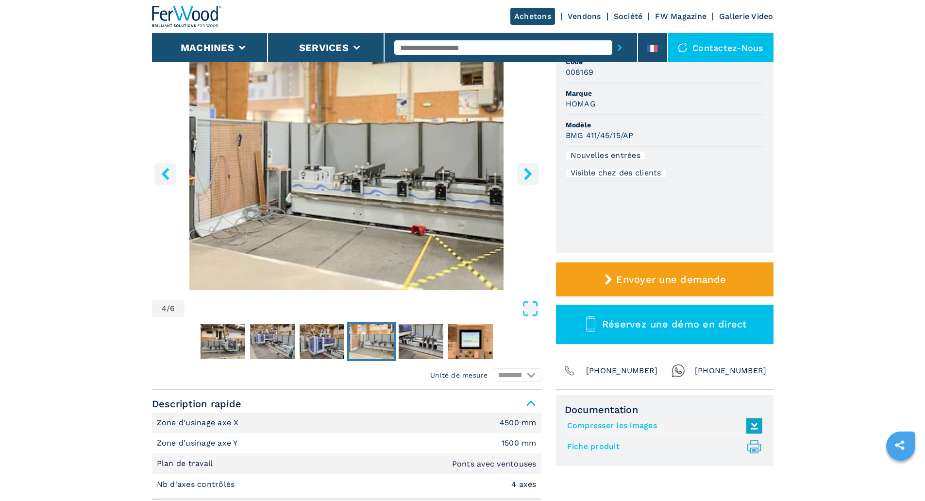
click at [529, 172] on icon "right-button" at bounding box center [528, 174] width 8 height 12
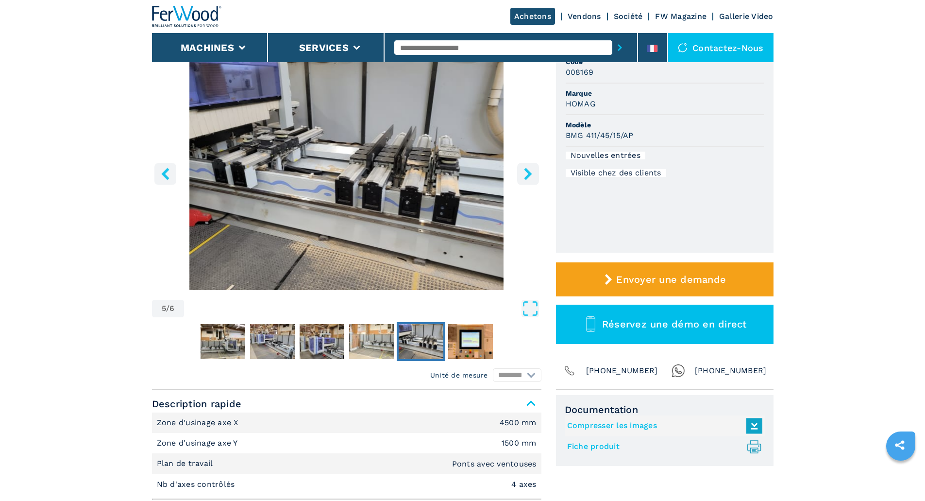
click at [529, 172] on icon "right-button" at bounding box center [528, 174] width 8 height 12
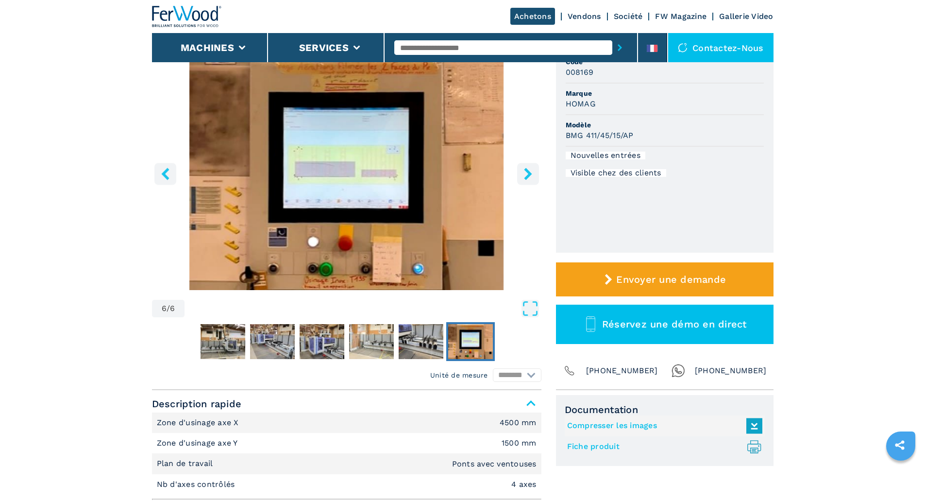
click at [529, 172] on icon "right-button" at bounding box center [528, 174] width 8 height 12
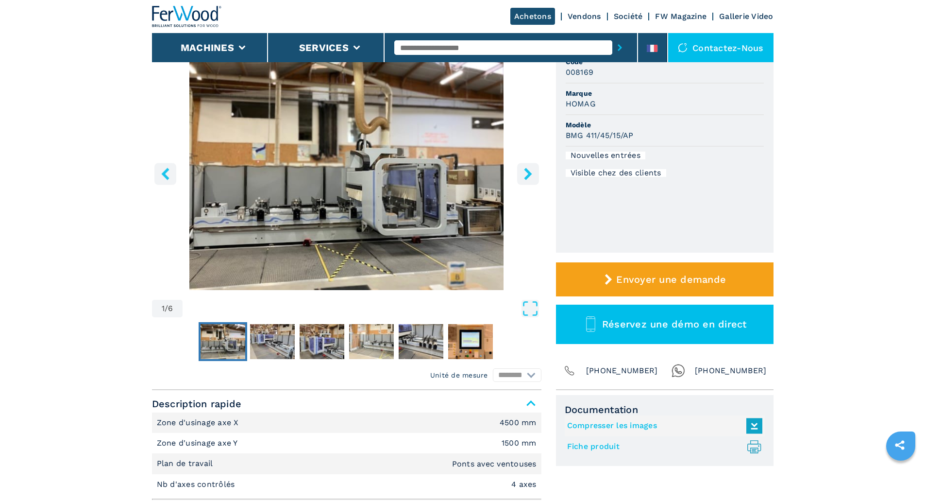
click at [529, 172] on icon "right-button" at bounding box center [528, 174] width 8 height 12
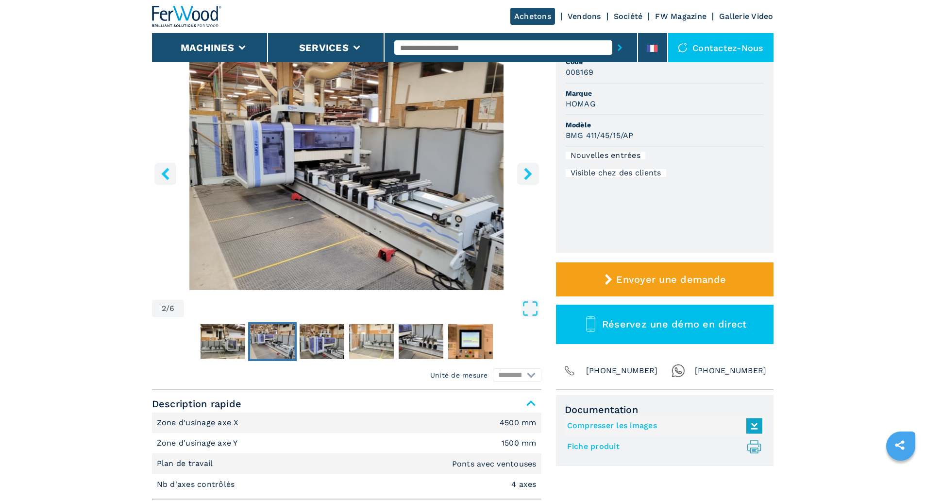
click at [529, 172] on icon "right-button" at bounding box center [528, 174] width 8 height 12
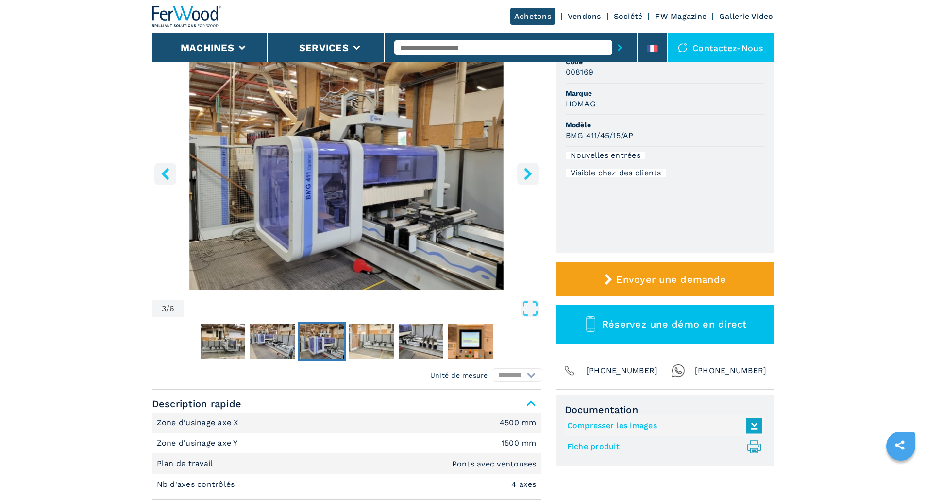
click at [530, 176] on icon "right-button" at bounding box center [528, 174] width 12 height 12
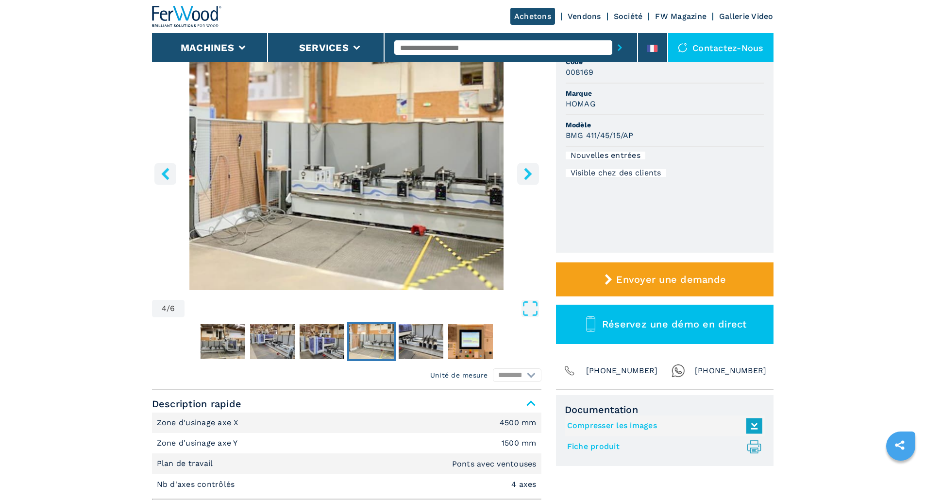
click at [530, 176] on icon "right-button" at bounding box center [528, 174] width 12 height 12
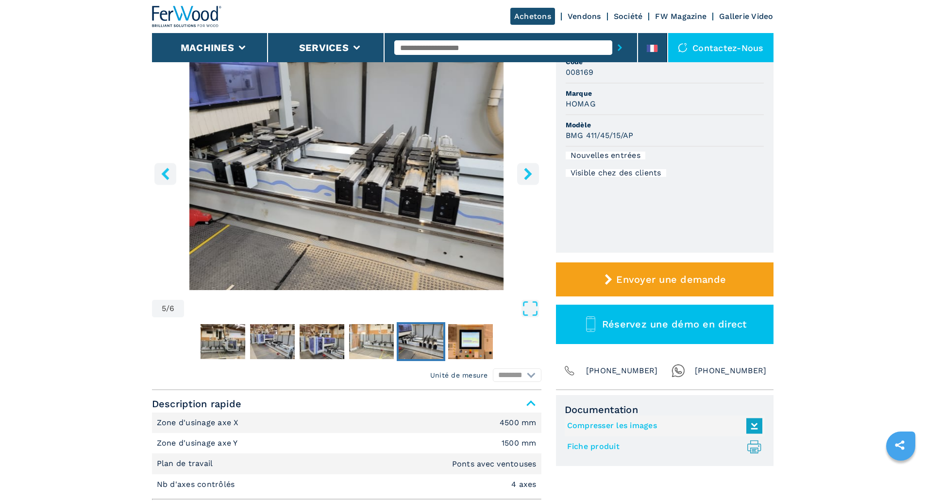
click at [418, 197] on img "Go to Slide 5" at bounding box center [347, 172] width 390 height 236
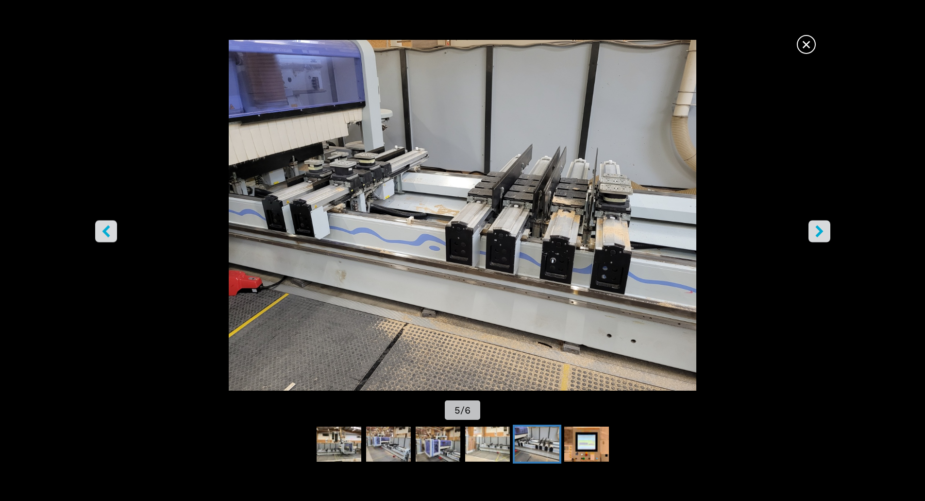
click at [817, 233] on icon "right-button" at bounding box center [820, 231] width 12 height 12
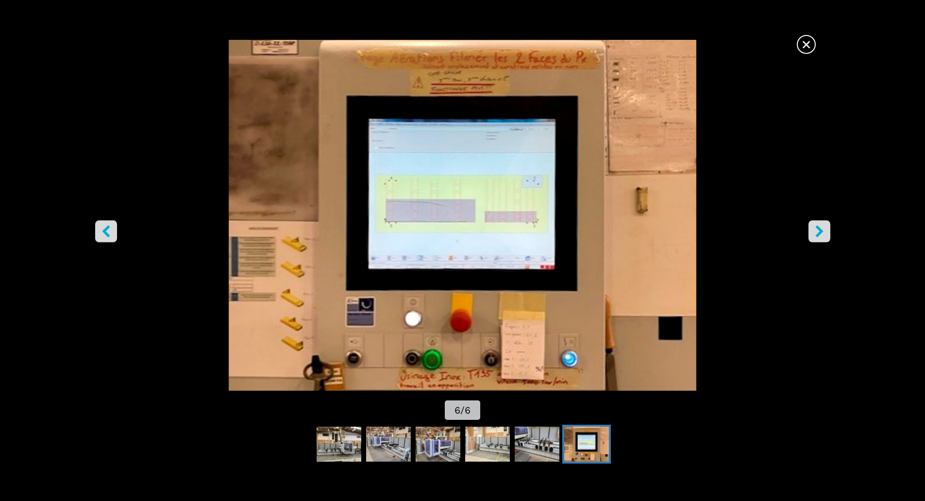
click at [817, 233] on icon "right-button" at bounding box center [820, 231] width 12 height 12
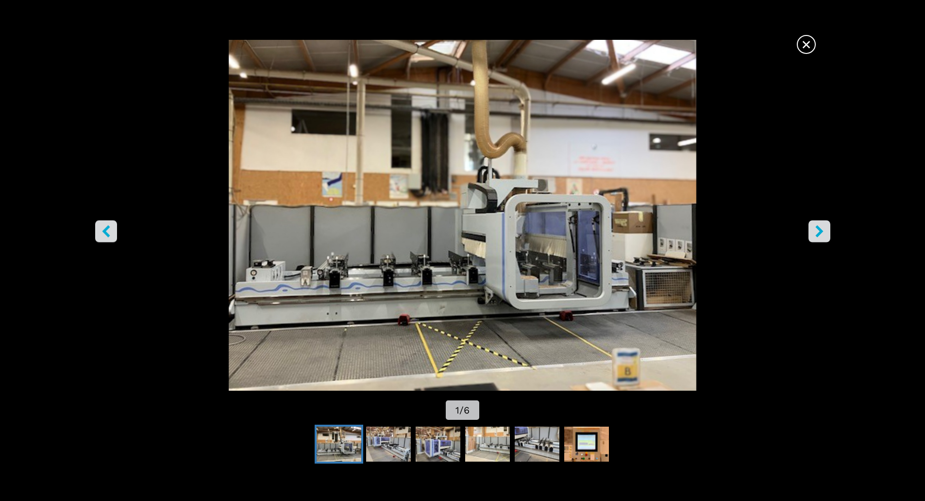
click at [817, 233] on icon "right-button" at bounding box center [820, 231] width 12 height 12
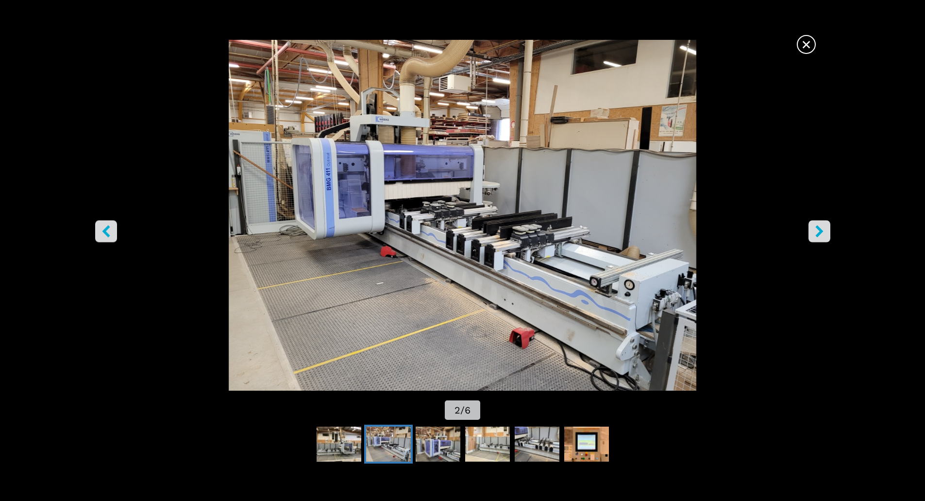
click at [817, 233] on icon "right-button" at bounding box center [820, 231] width 12 height 12
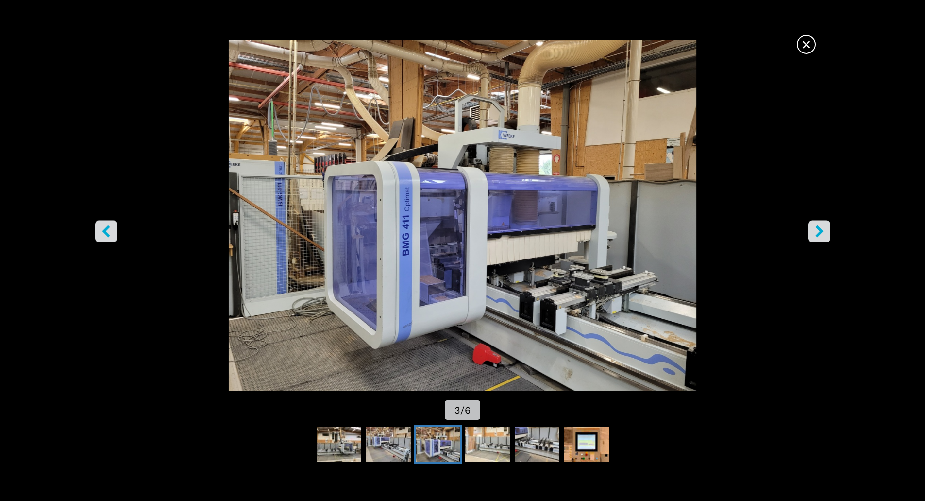
click at [817, 233] on icon "right-button" at bounding box center [820, 231] width 12 height 12
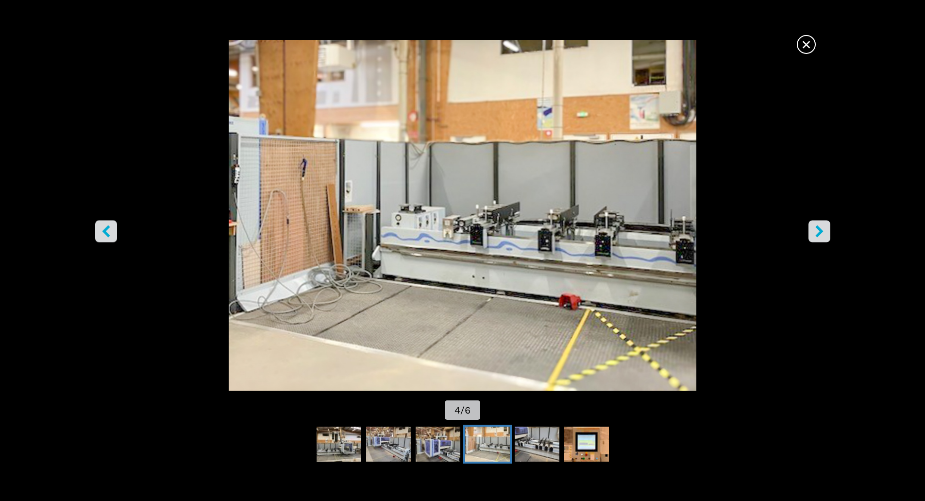
click at [817, 233] on icon "right-button" at bounding box center [820, 231] width 12 height 12
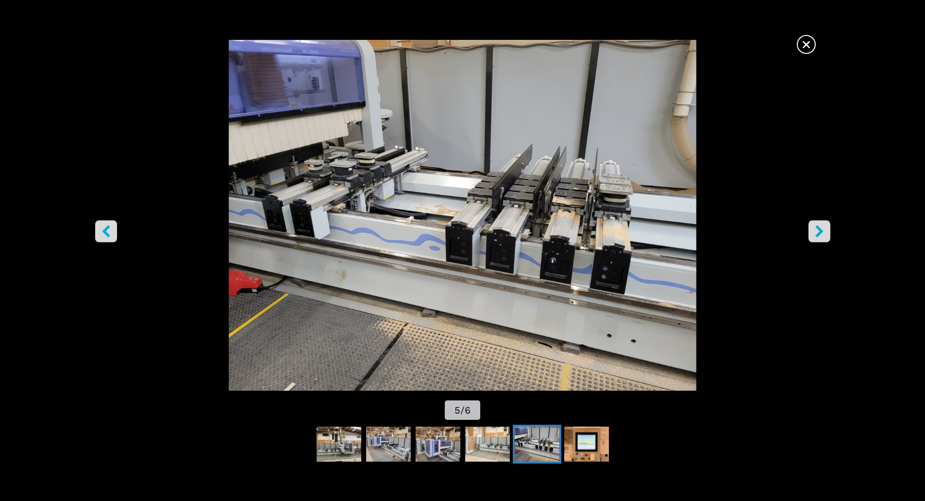
click at [829, 227] on button "right-button" at bounding box center [820, 231] width 22 height 22
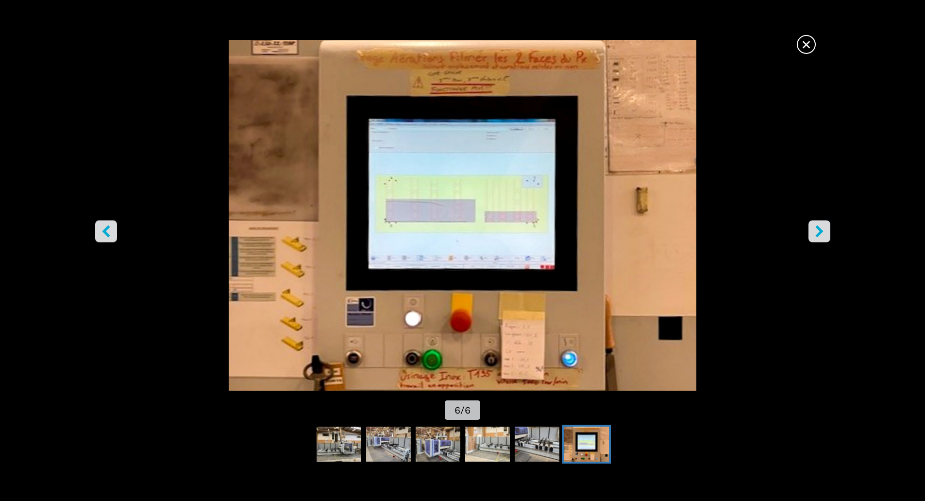
click at [829, 229] on button "right-button" at bounding box center [820, 231] width 22 height 22
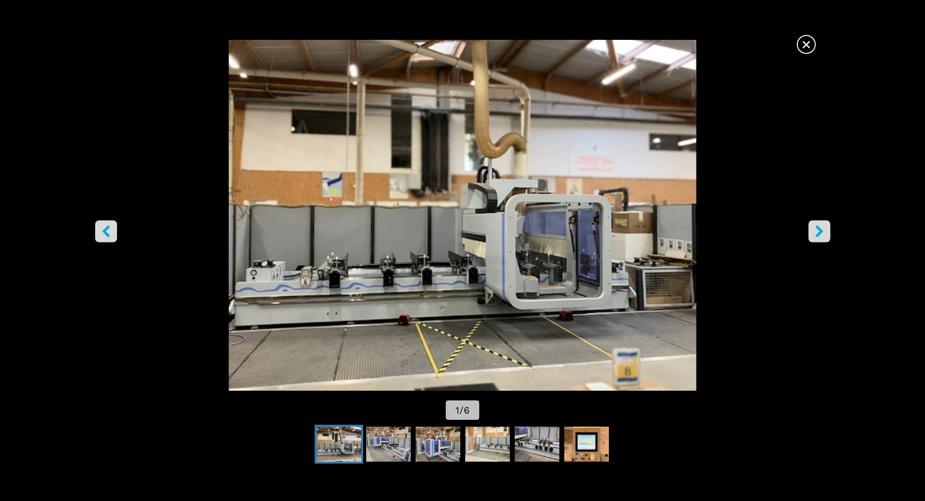
drag, startPoint x: 818, startPoint y: 43, endPoint x: 813, endPoint y: 49, distance: 8.3
click at [817, 43] on img "Go to Slide 1" at bounding box center [462, 215] width 833 height 351
drag, startPoint x: 815, startPoint y: 39, endPoint x: 790, endPoint y: 51, distance: 27.2
click at [812, 43] on span "×" at bounding box center [806, 42] width 17 height 17
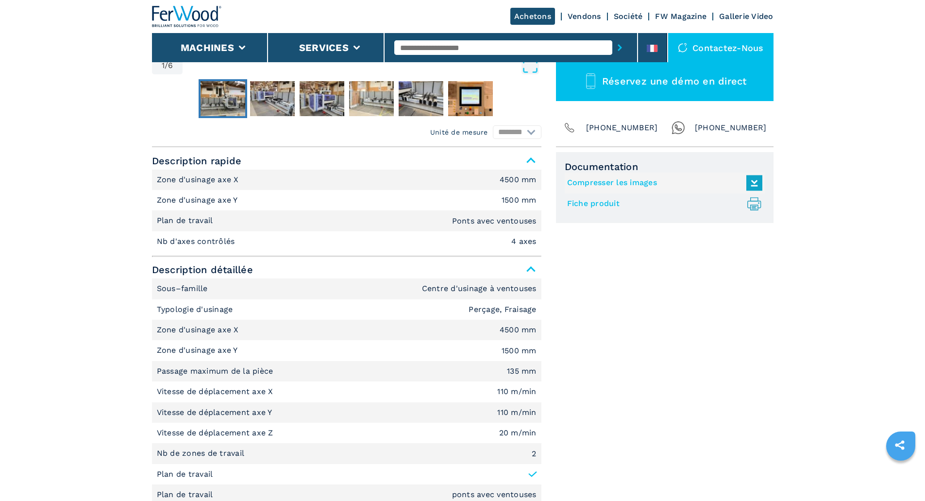
scroll to position [49, 0]
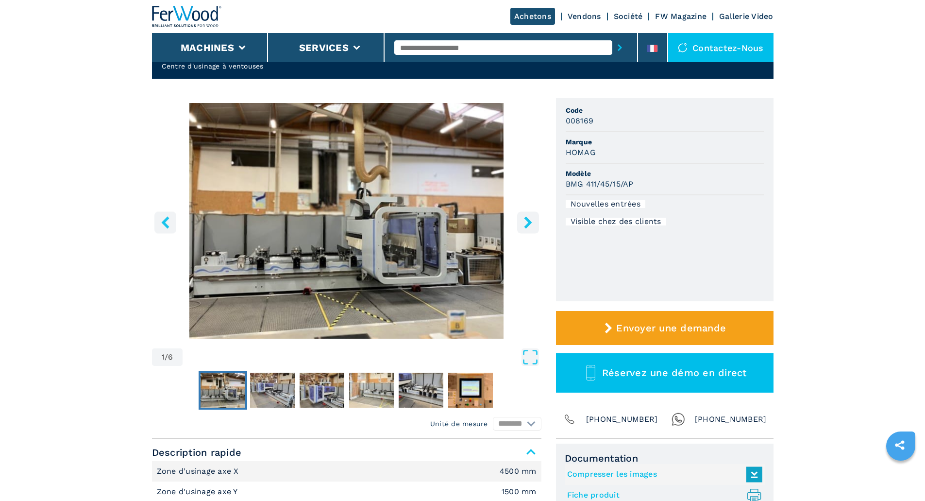
select select "**********"
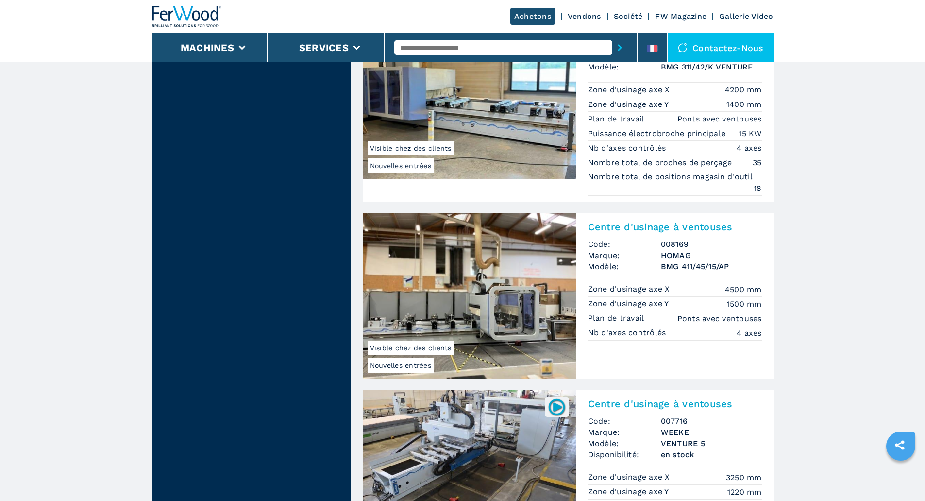
scroll to position [1419, 0]
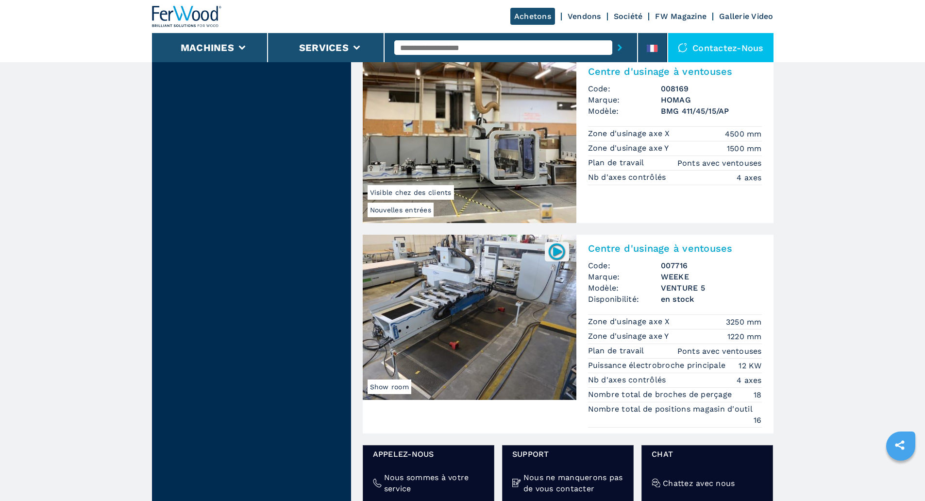
click at [482, 349] on img at bounding box center [470, 317] width 214 height 165
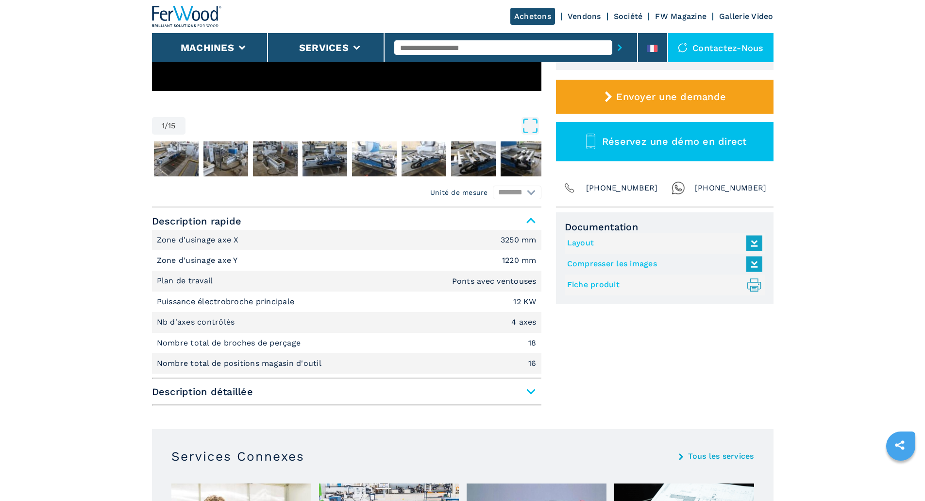
scroll to position [291, 0]
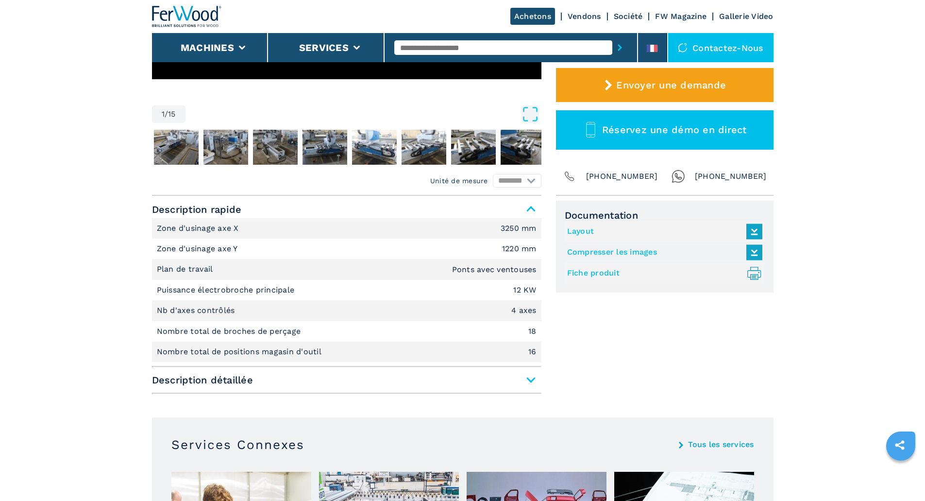
click at [528, 379] on span "Description détaillée" at bounding box center [347, 379] width 390 height 17
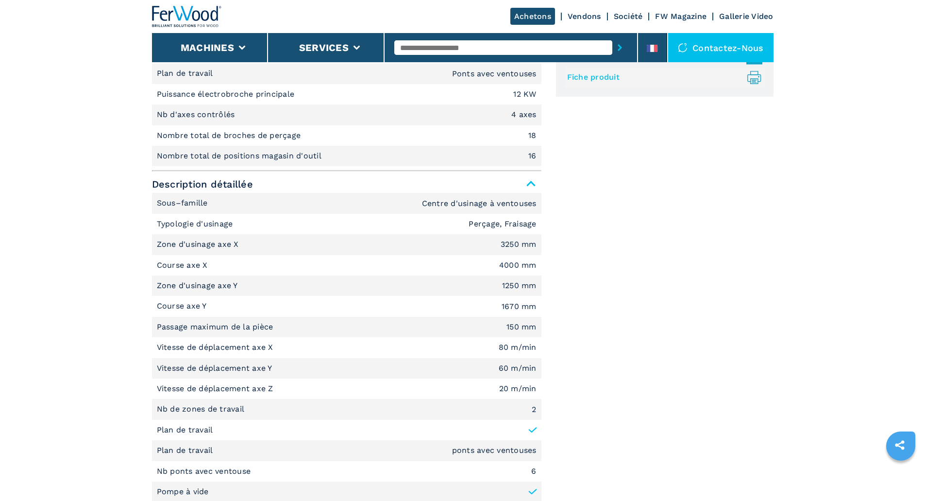
scroll to position [340, 0]
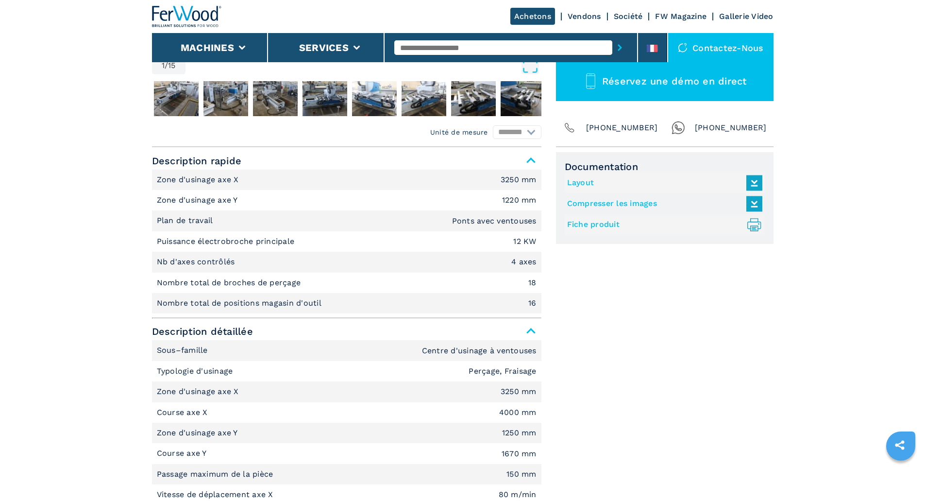
select select "**********"
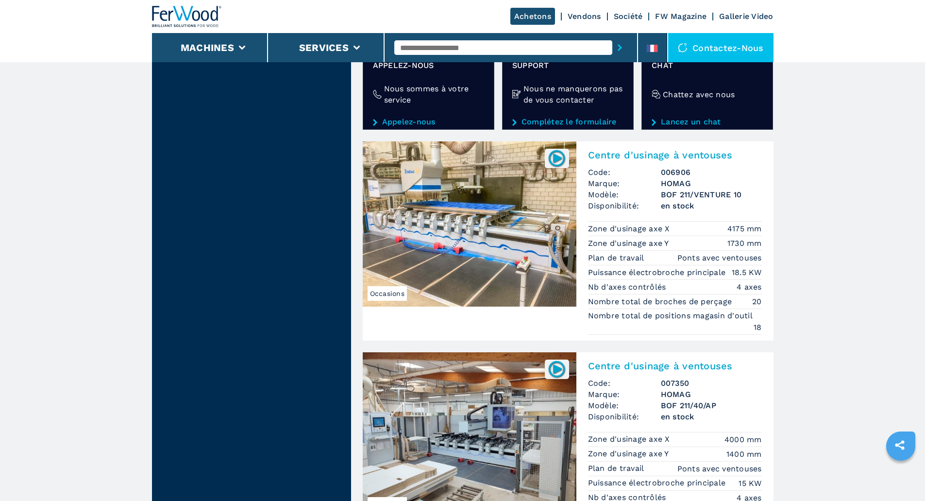
scroll to position [2002, 0]
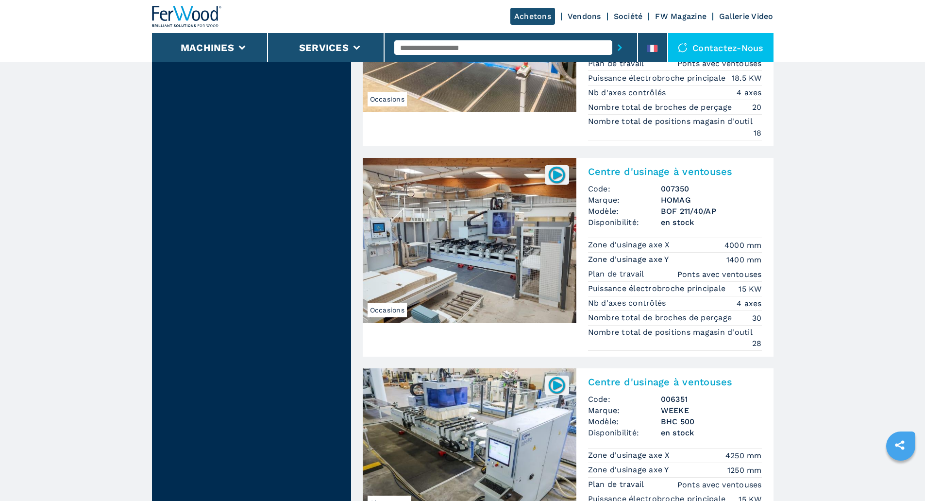
click at [477, 222] on img at bounding box center [470, 240] width 214 height 165
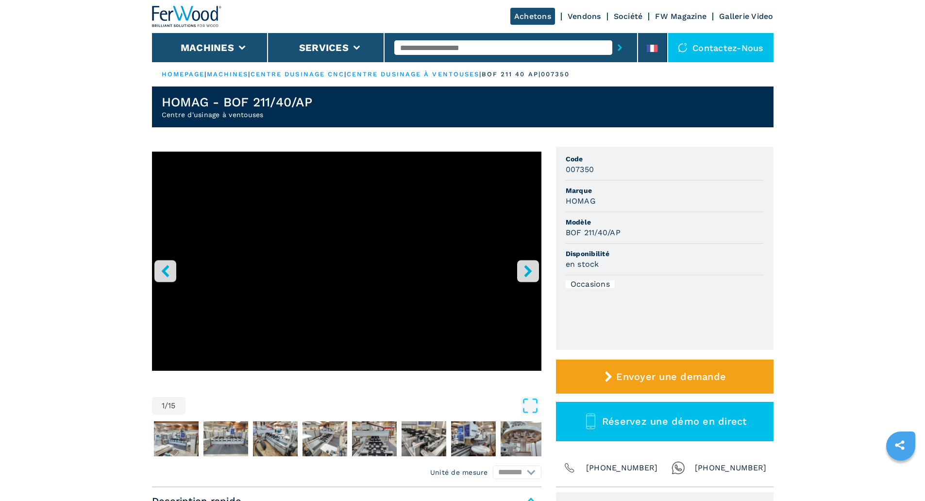
select select "**********"
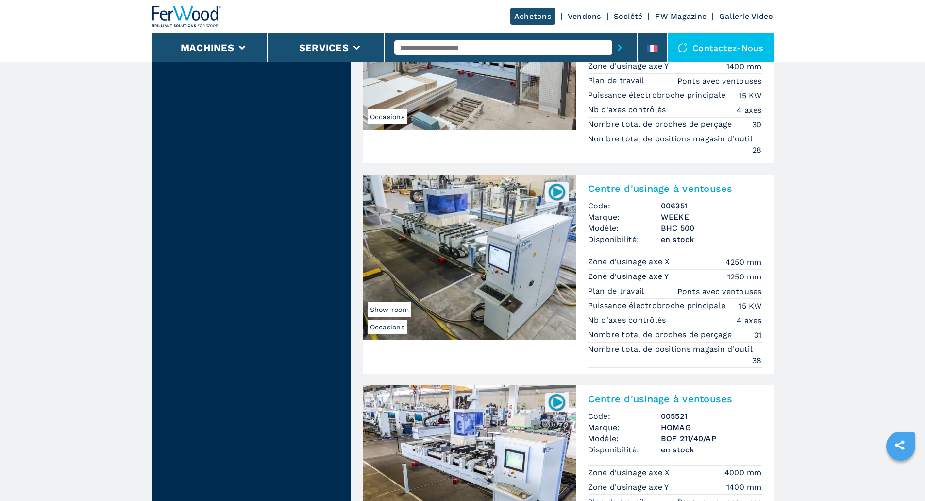
scroll to position [2196, 0]
click at [484, 257] on img at bounding box center [470, 256] width 214 height 165
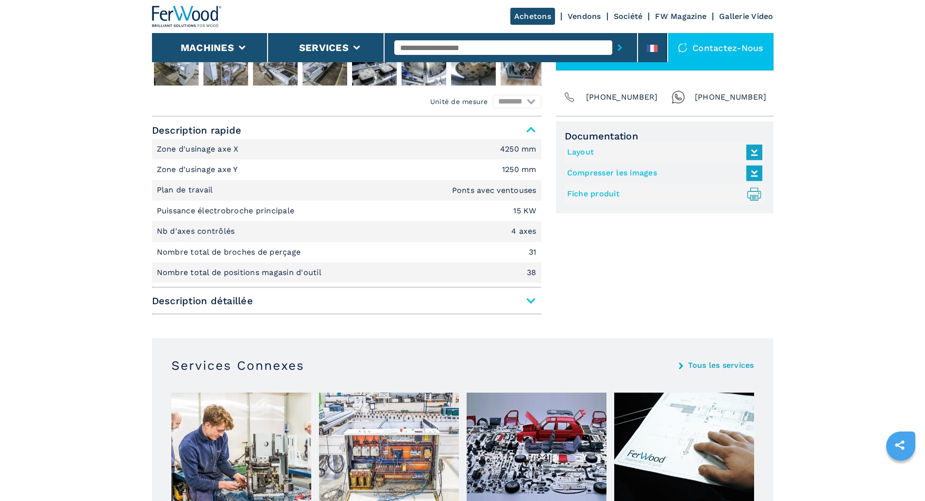
scroll to position [389, 0]
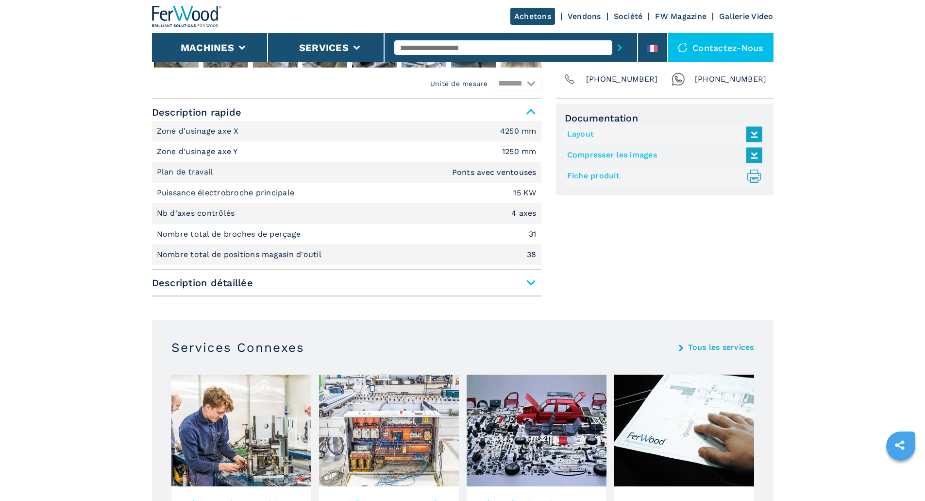
click at [529, 284] on span "Description détaillée" at bounding box center [347, 282] width 390 height 17
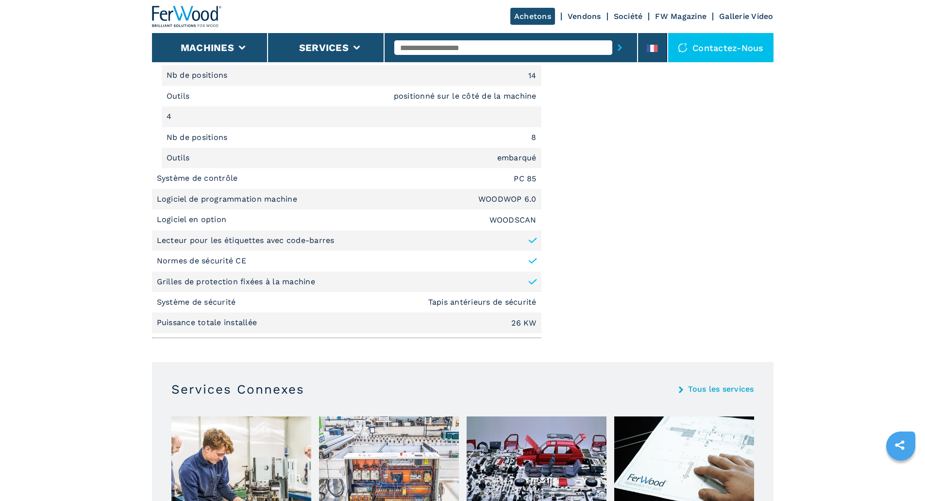
scroll to position [1603, 0]
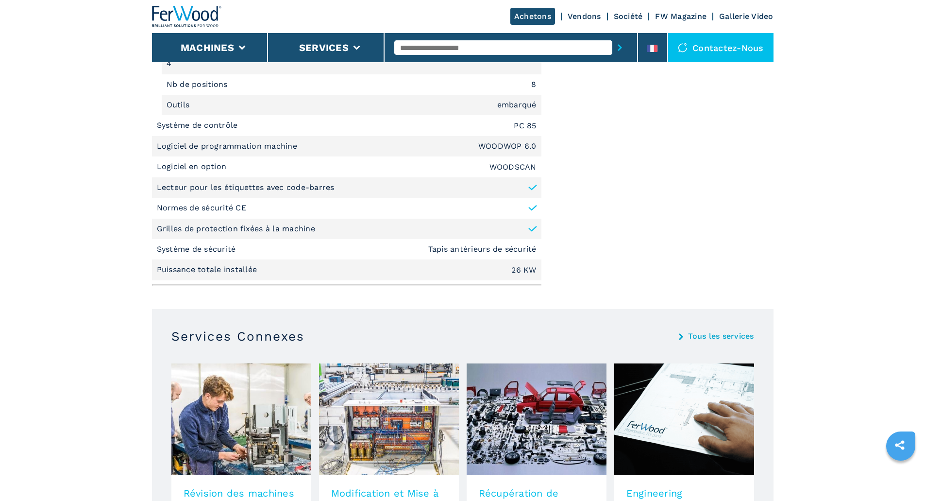
select select "**********"
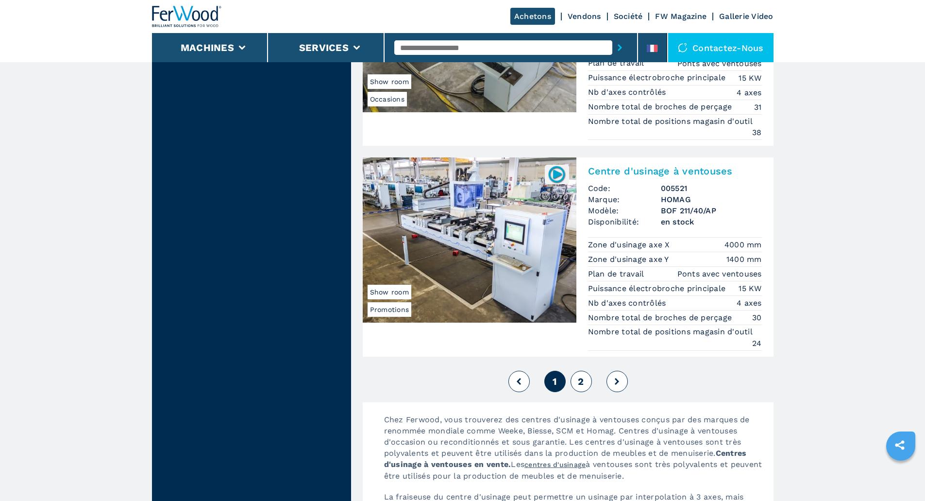
scroll to position [2439, 0]
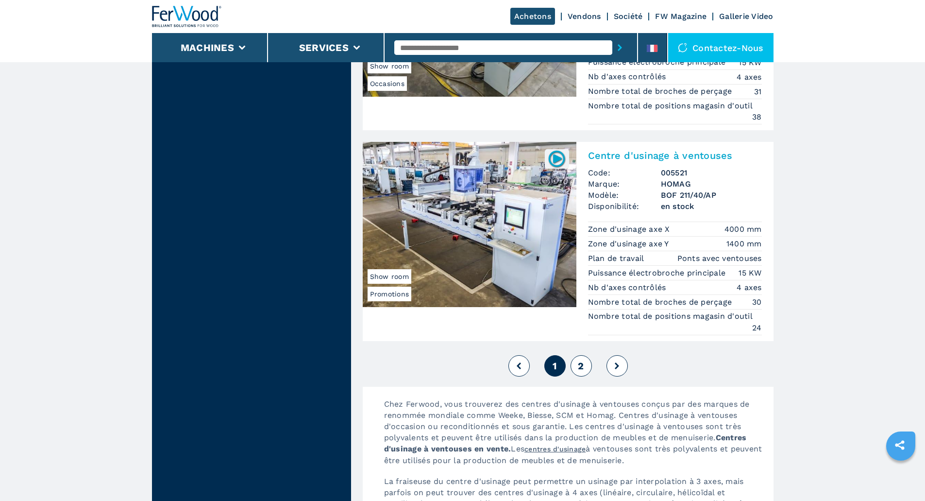
drag, startPoint x: 446, startPoint y: 221, endPoint x: 463, endPoint y: 228, distance: 18.7
click at [447, 221] on img at bounding box center [470, 224] width 214 height 165
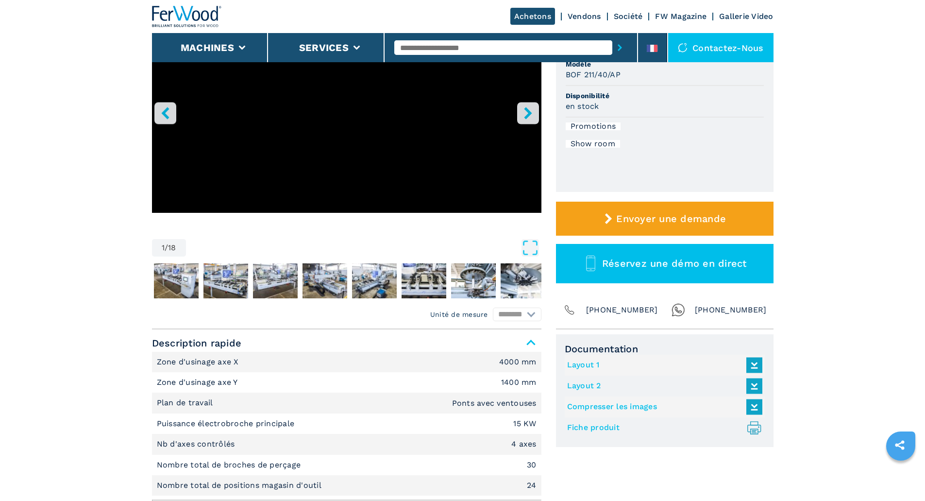
scroll to position [291, 0]
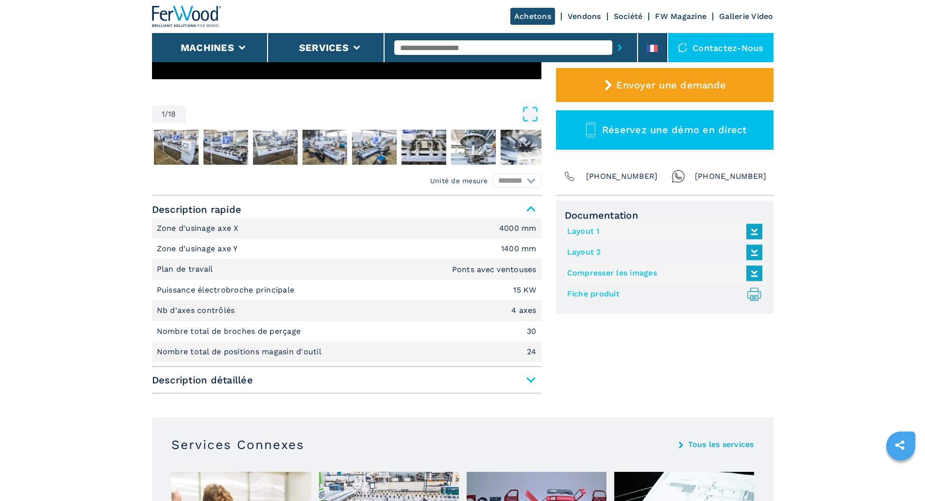
select select "**********"
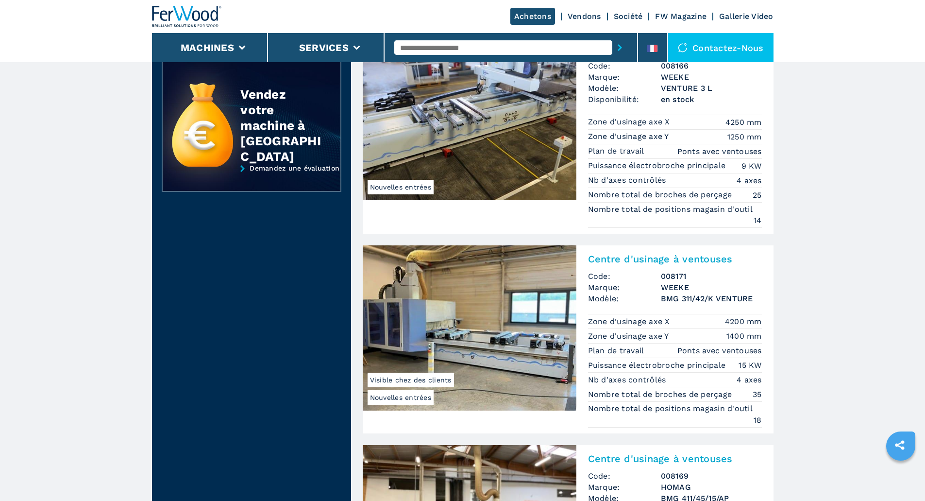
scroll to position [1117, 0]
